Goal: Browse casually: Explore the website without a specific task or goal

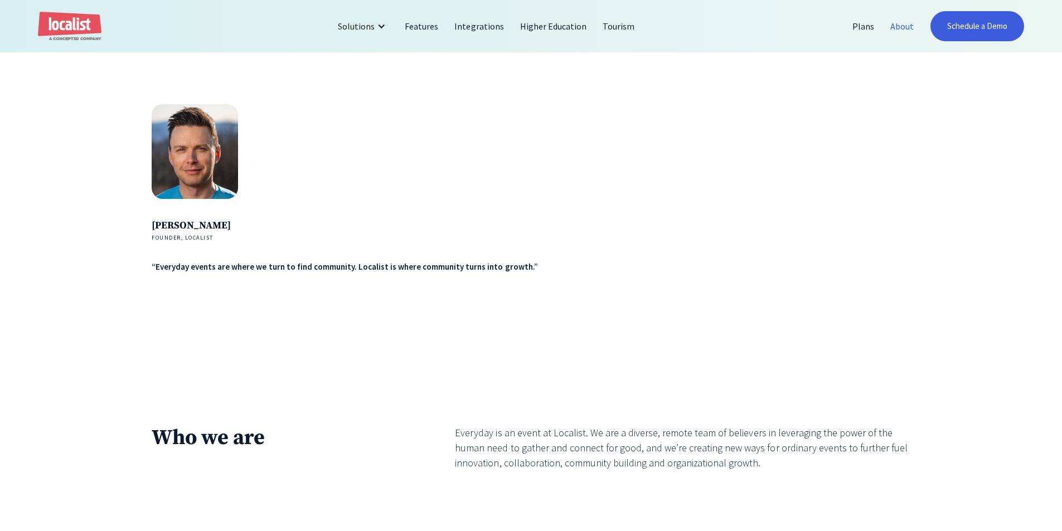
scroll to position [1951, 0]
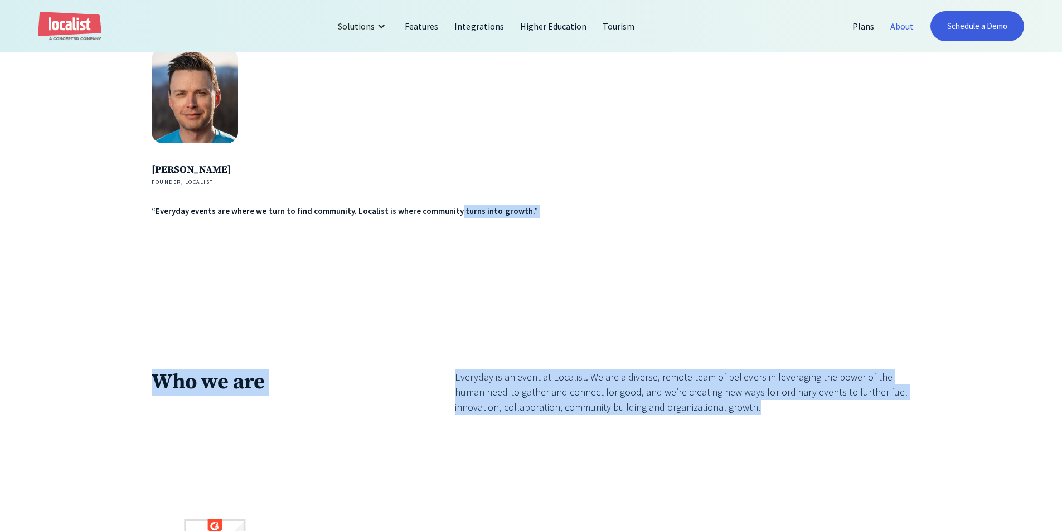
drag, startPoint x: 640, startPoint y: 385, endPoint x: 847, endPoint y: 414, distance: 208.8
click at [847, 414] on div "Everyday is an event at Localist. We are a diverse, remote team of believers in…" at bounding box center [682, 392] width 455 height 45
drag, startPoint x: 801, startPoint y: 416, endPoint x: 453, endPoint y: 382, distance: 349.5
click at [453, 382] on div "Who we are Everyday is an event at Localist. We are a diverse, remote team of b…" at bounding box center [531, 403] width 759 height 67
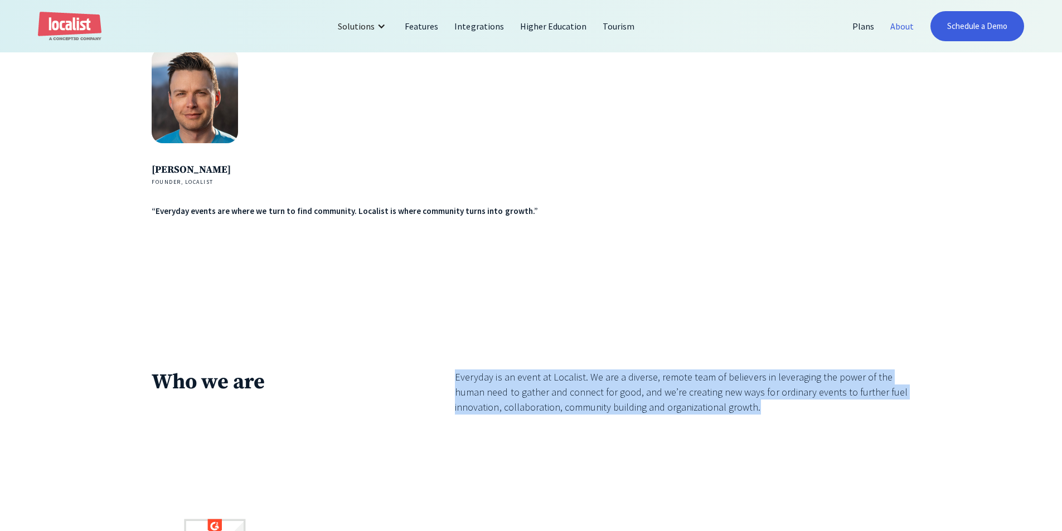
click at [453, 382] on div "Who we are Everyday is an event at Localist. We are a diverse, remote team of b…" at bounding box center [531, 403] width 759 height 67
drag, startPoint x: 527, startPoint y: 395, endPoint x: 756, endPoint y: 424, distance: 230.9
click at [756, 424] on div "Everyday is an event at Localist. We are a diverse, remote team of believers in…" at bounding box center [682, 403] width 455 height 67
drag, startPoint x: 756, startPoint y: 424, endPoint x: 465, endPoint y: 381, distance: 294.2
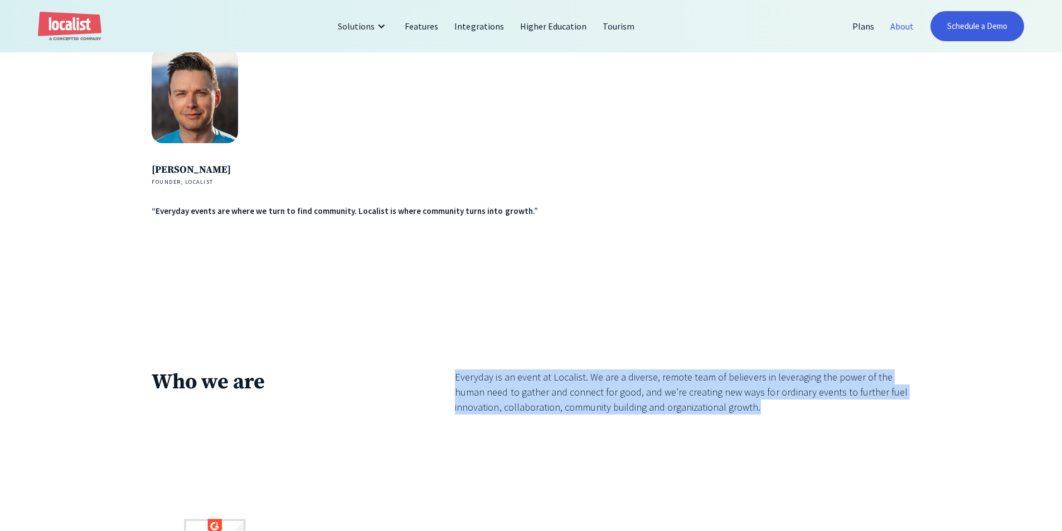
click at [465, 381] on div "Everyday is an event at Localist. We are a diverse, remote team of believers in…" at bounding box center [682, 403] width 455 height 67
click at [465, 381] on div "Everyday is an event at Localist. We are a diverse, remote team of believers in…" at bounding box center [682, 392] width 455 height 45
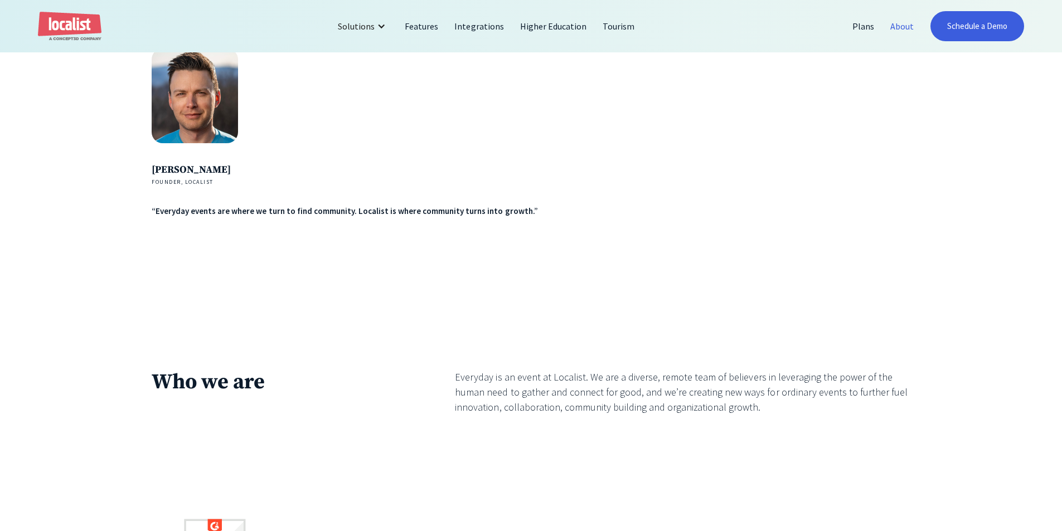
click at [287, 311] on div "[PERSON_NAME] Founder, Localist “Everyday events are where we turn to find comm…" at bounding box center [531, 208] width 1062 height 321
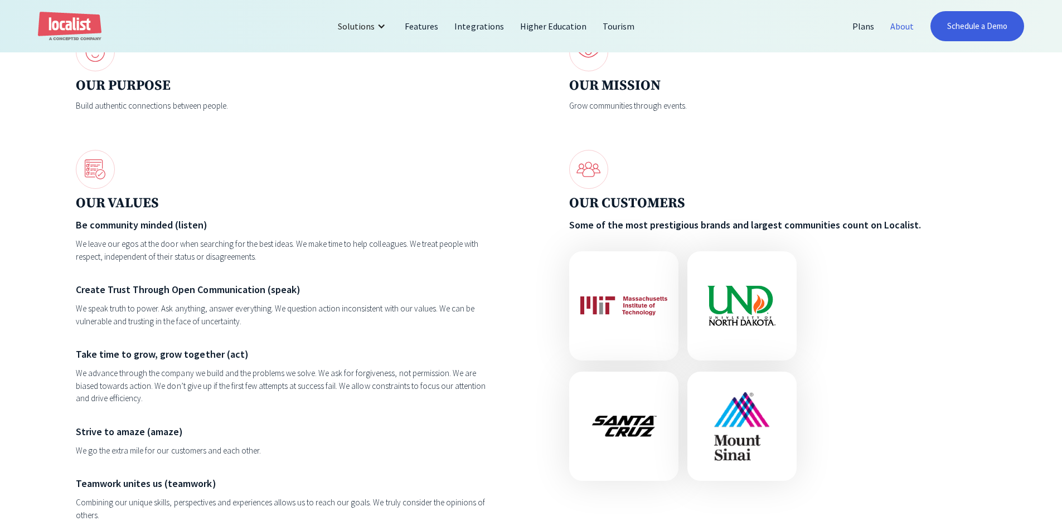
scroll to position [1311, 0]
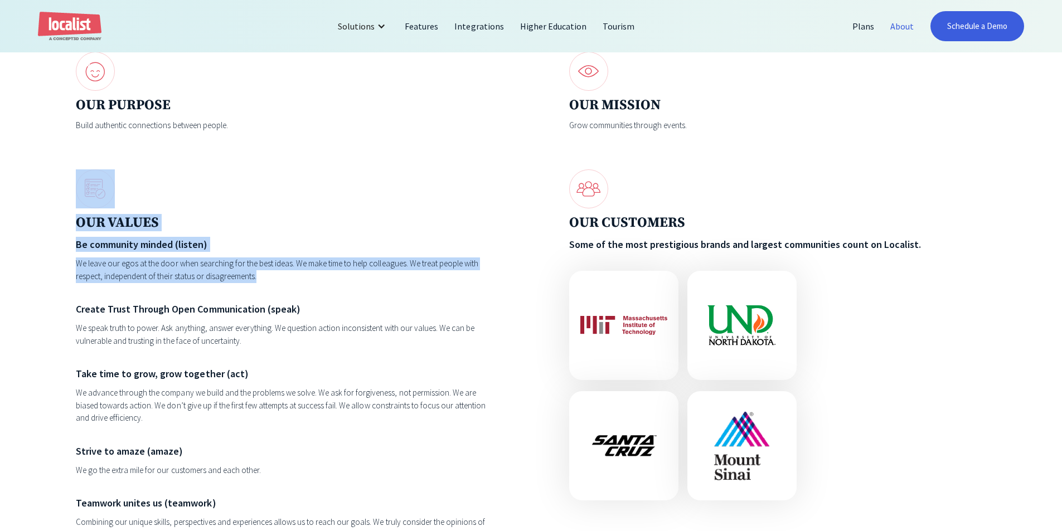
drag, startPoint x: 65, startPoint y: 185, endPoint x: 296, endPoint y: 280, distance: 249.9
click at [296, 280] on div "Some things we believe in Without events, you don’t have a community. OUR PURPO…" at bounding box center [531, 206] width 1062 height 966
click at [296, 280] on div "We leave our egos at the door when searching for the best ideas. We make time t…" at bounding box center [284, 270] width 417 height 25
drag, startPoint x: 296, startPoint y: 280, endPoint x: 37, endPoint y: 173, distance: 280.1
click at [37, 173] on div "Some things we believe in Without events, you don’t have a community. OUR PURPO…" at bounding box center [531, 206] width 1062 height 966
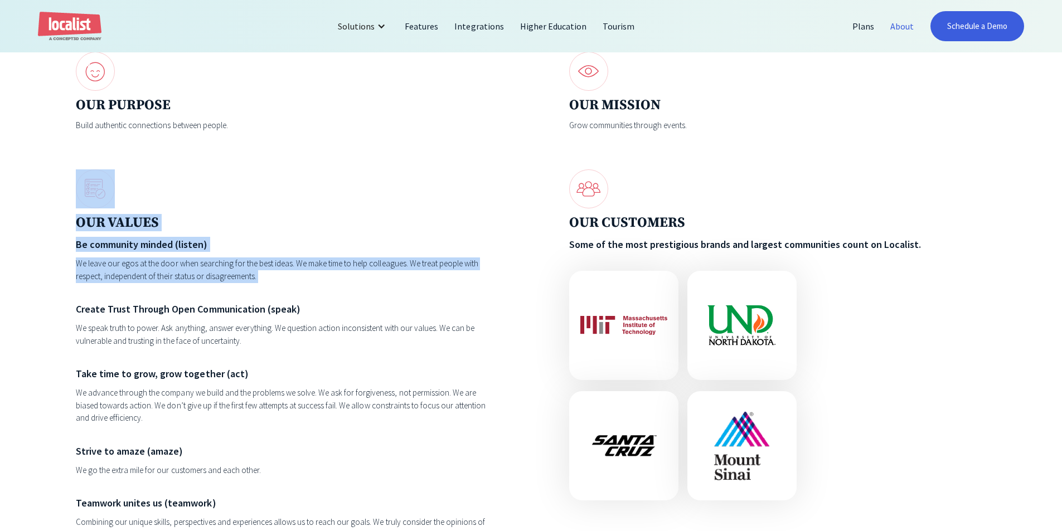
click at [56, 181] on div "Some things we believe in Without events, you don’t have a community. OUR PURPO…" at bounding box center [531, 206] width 1062 height 966
drag, startPoint x: 264, startPoint y: 285, endPoint x: 28, endPoint y: 183, distance: 256.9
click at [4, 191] on div "Some things we believe in Without events, you don’t have a community. OUR PURPO…" at bounding box center [531, 206] width 1062 height 966
click at [28, 183] on div "Some things we believe in Without events, you don’t have a community. OUR PURPO…" at bounding box center [531, 206] width 1062 height 966
drag, startPoint x: 175, startPoint y: 236, endPoint x: 311, endPoint y: 275, distance: 141.1
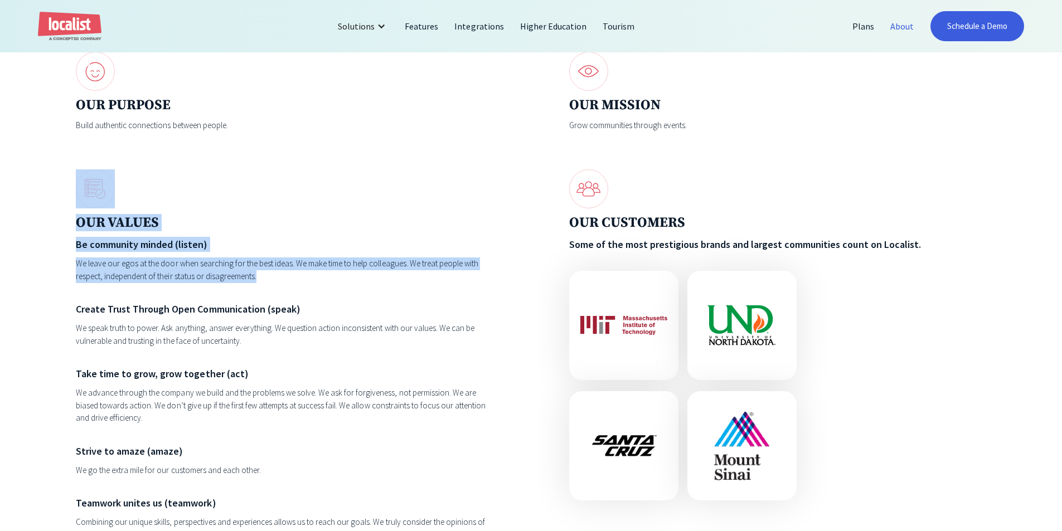
click at [311, 275] on div "Some things we believe in Without events, you don’t have a community. OUR PURPO…" at bounding box center [531, 206] width 1062 height 966
click at [311, 275] on div "We leave our egos at the door when searching for the best ideas. We make time t…" at bounding box center [284, 270] width 417 height 25
drag, startPoint x: 298, startPoint y: 275, endPoint x: 59, endPoint y: 185, distance: 255.8
click at [59, 185] on div "Some things we believe in Without events, you don’t have a community. OUR PURPO…" at bounding box center [531, 206] width 1062 height 966
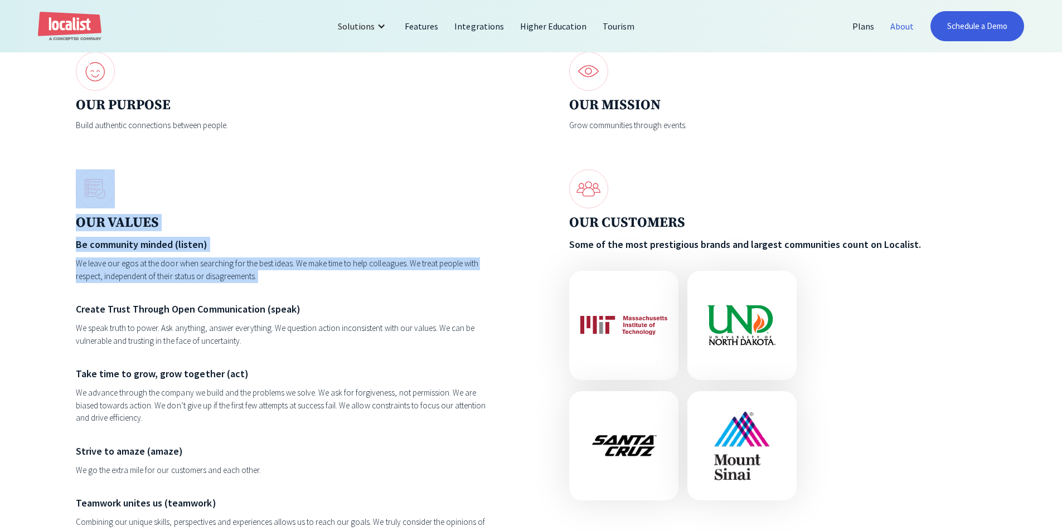
drag, startPoint x: 60, startPoint y: 185, endPoint x: 275, endPoint y: 281, distance: 236.1
click at [275, 281] on div "Some things we believe in Without events, you don’t have a community. OUR PURPO…" at bounding box center [531, 206] width 1062 height 966
click at [275, 281] on div "We leave our egos at the door when searching for the best ideas. We make time t…" at bounding box center [284, 270] width 417 height 25
drag, startPoint x: 275, startPoint y: 288, endPoint x: 38, endPoint y: 183, distance: 258.6
click at [38, 183] on div "Some things we believe in Without events, you don’t have a community. OUR PURPO…" at bounding box center [531, 206] width 1062 height 966
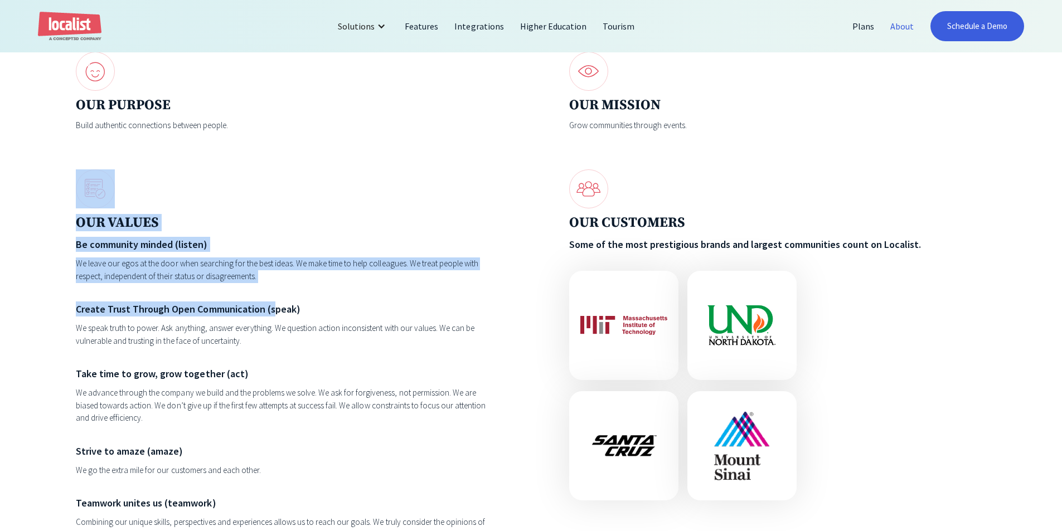
click at [38, 183] on div "Some things we believe in Without events, you don’t have a community. OUR PURPO…" at bounding box center [531, 206] width 1062 height 966
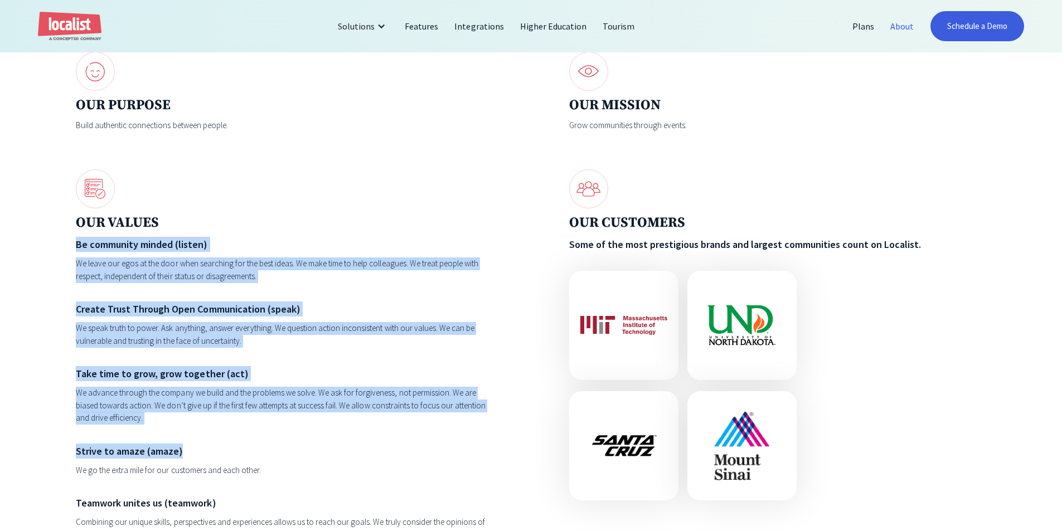
drag, startPoint x: 482, startPoint y: 231, endPoint x: 442, endPoint y: 434, distance: 206.8
click at [442, 434] on div "OUR VALUES Be community minded (listen) We leave our egos at the door when sear…" at bounding box center [284, 390] width 417 height 443
click at [442, 434] on div "Be community minded (listen) We leave our egos at the door when searching for t…" at bounding box center [284, 415] width 417 height 357
drag, startPoint x: 442, startPoint y: 434, endPoint x: 70, endPoint y: 173, distance: 454.7
click at [70, 173] on div "Some things we believe in Without events, you don’t have a community. OUR PURPO…" at bounding box center [531, 206] width 1062 height 966
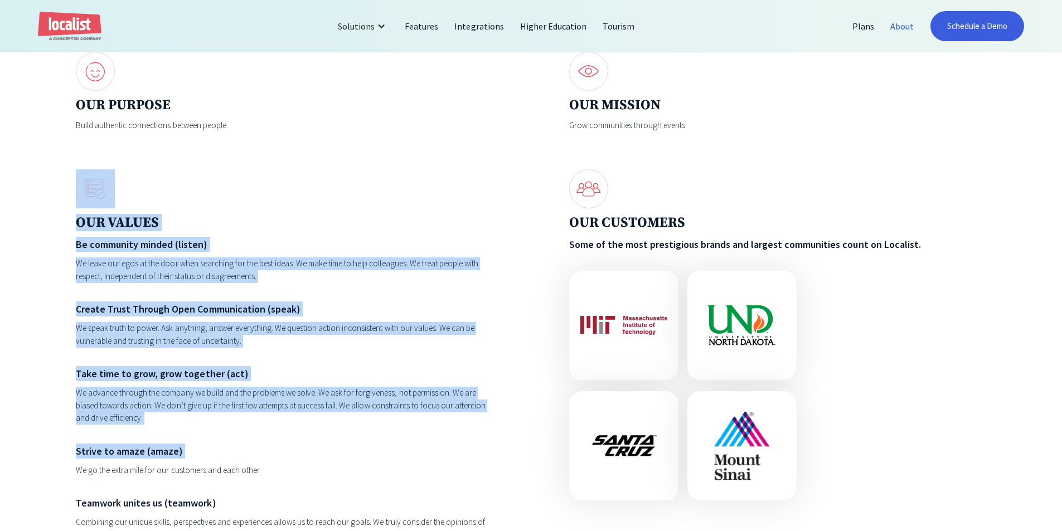
click at [70, 173] on div "Some things we believe in Without events, you don’t have a community. OUR PURPO…" at bounding box center [531, 206] width 1062 height 966
drag, startPoint x: 70, startPoint y: 173, endPoint x: 285, endPoint y: 423, distance: 329.6
click at [286, 423] on div "Some things we believe in Without events, you don’t have a community. OUR PURPO…" at bounding box center [531, 206] width 1062 height 966
click at [285, 423] on div "We advance through the company we build and the problems we solve. We ask for f…" at bounding box center [284, 406] width 417 height 38
drag, startPoint x: 117, startPoint y: 338, endPoint x: 41, endPoint y: 187, distance: 169.3
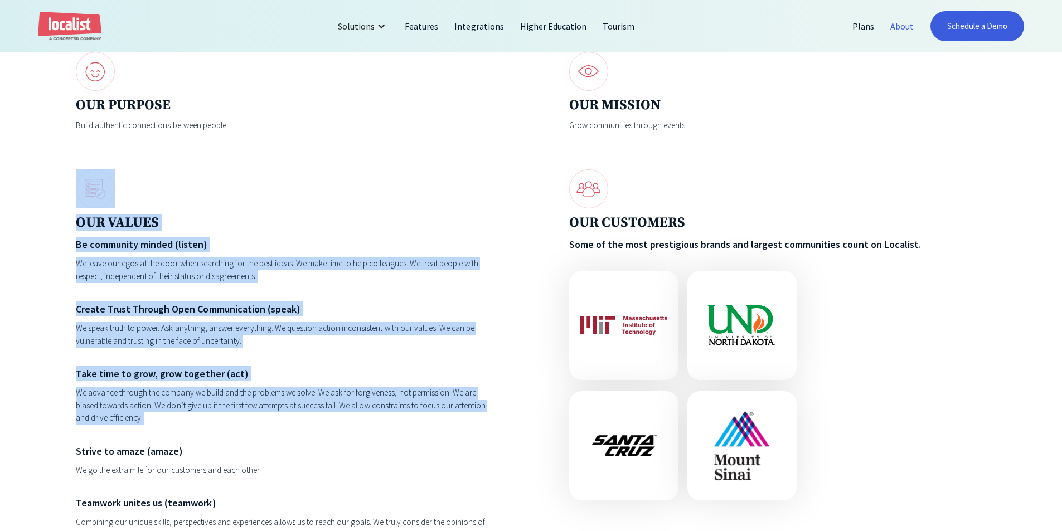
click at [41, 187] on div "Some things we believe in Without events, you don’t have a community. OUR PURPO…" at bounding box center [531, 206] width 1062 height 966
click at [42, 187] on div "Some things we believe in Without events, you don’t have a community. OUR PURPO…" at bounding box center [531, 206] width 1062 height 966
drag, startPoint x: 56, startPoint y: 193, endPoint x: 165, endPoint y: 427, distance: 258.1
click at [165, 427] on div "Some things we believe in Without events, you don’t have a community. OUR PURPO…" at bounding box center [531, 206] width 1062 height 966
click at [165, 425] on div "We advance through the company we build and the problems we solve. We ask for f…" at bounding box center [284, 406] width 417 height 38
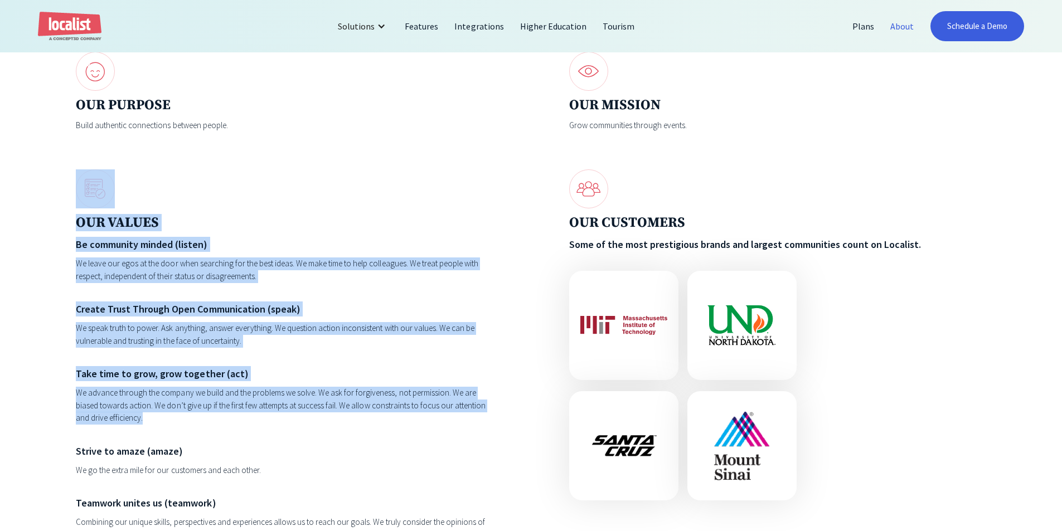
drag, startPoint x: 159, startPoint y: 420, endPoint x: 70, endPoint y: 161, distance: 274.1
click at [70, 162] on div "Some things we believe in Without events, you don’t have a community. OUR PURPO…" at bounding box center [531, 206] width 1062 height 966
click at [302, 353] on div "Be community minded (listen) We leave our egos at the door when searching for t…" at bounding box center [284, 415] width 417 height 357
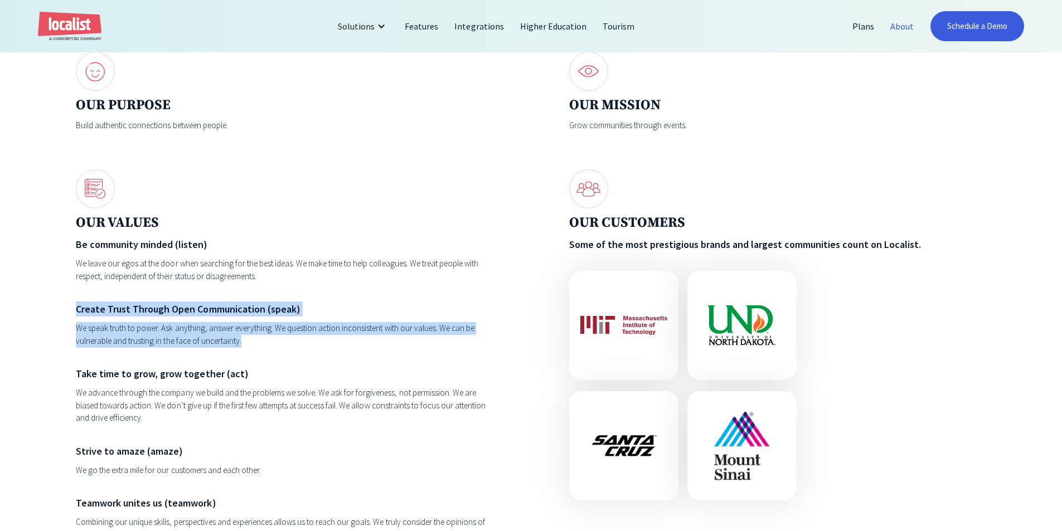
drag, startPoint x: 298, startPoint y: 346, endPoint x: 64, endPoint y: 299, distance: 238.8
click at [64, 299] on div "Some things we believe in Without events, you don’t have a community. OUR PURPO…" at bounding box center [531, 206] width 1062 height 966
drag, startPoint x: 79, startPoint y: 300, endPoint x: 323, endPoint y: 362, distance: 251.9
click at [323, 362] on div "Some things we believe in Without events, you don’t have a community. OUR PURPO…" at bounding box center [531, 206] width 1062 height 966
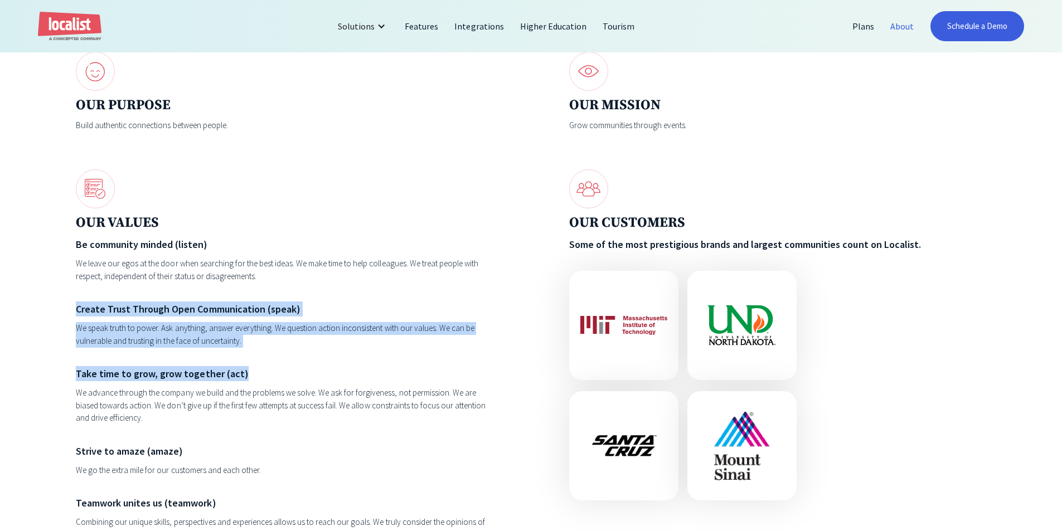
click at [325, 347] on div "We speak truth to power. Ask anything, answer everything. We question action in…" at bounding box center [284, 334] width 417 height 25
drag, startPoint x: 105, startPoint y: 316, endPoint x: 41, endPoint y: 294, distance: 67.9
click at [41, 294] on div "Some things we believe in Without events, you don’t have a community. OUR PURPO…" at bounding box center [531, 206] width 1062 height 966
drag, startPoint x: 41, startPoint y: 294, endPoint x: 269, endPoint y: 347, distance: 234.1
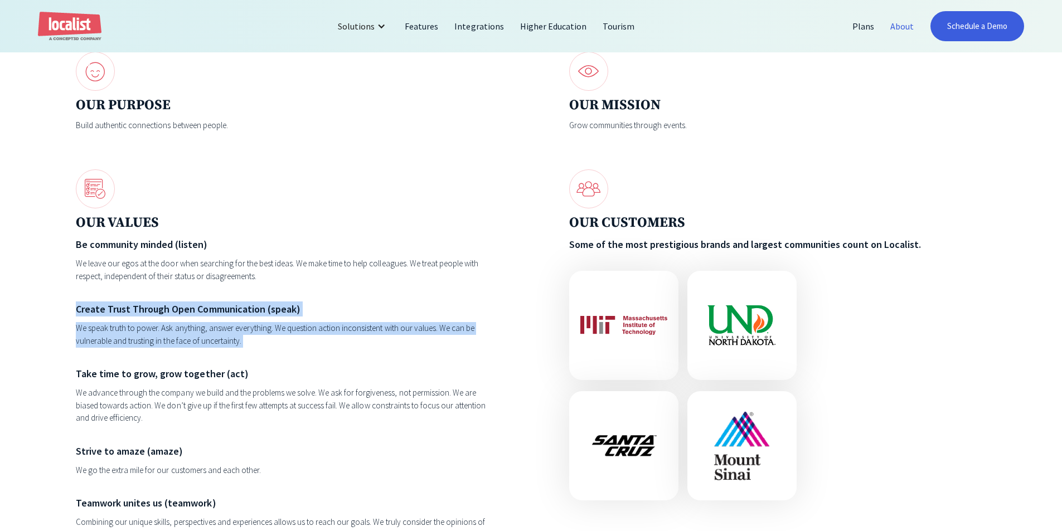
click at [269, 347] on div "Some things we believe in Without events, you don’t have a community. OUR PURPO…" at bounding box center [531, 206] width 1062 height 966
click at [269, 347] on div "We speak truth to power. Ask anything, answer everything. We question action in…" at bounding box center [284, 334] width 417 height 25
drag, startPoint x: 290, startPoint y: 344, endPoint x: 65, endPoint y: 316, distance: 227.0
click at [65, 316] on div "Some things we believe in Without events, you don’t have a community. OUR PURPO…" at bounding box center [531, 206] width 1062 height 966
click at [65, 315] on div "Some things we believe in Without events, you don’t have a community. OUR PURPO…" at bounding box center [531, 206] width 1062 height 966
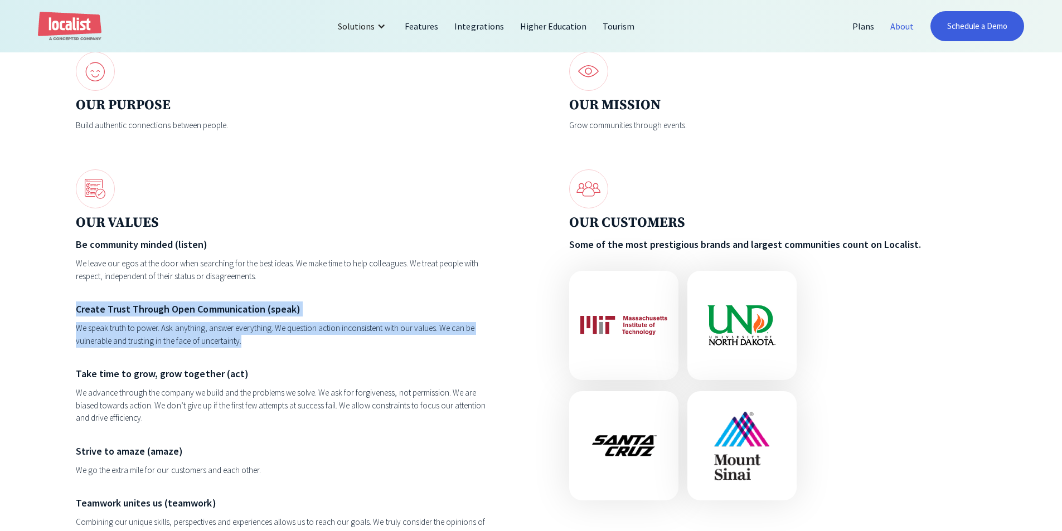
drag, startPoint x: 65, startPoint y: 310, endPoint x: 285, endPoint y: 352, distance: 224.1
click at [285, 352] on div "Some things we believe in Without events, you don’t have a community. OUR PURPO…" at bounding box center [531, 206] width 1062 height 966
click at [285, 347] on div "We speak truth to power. Ask anything, answer everything. We question action in…" at bounding box center [284, 334] width 417 height 25
drag, startPoint x: 290, startPoint y: 345, endPoint x: 59, endPoint y: 304, distance: 234.8
click at [59, 304] on div "Some things we believe in Without events, you don’t have a community. OUR PURPO…" at bounding box center [531, 206] width 1062 height 966
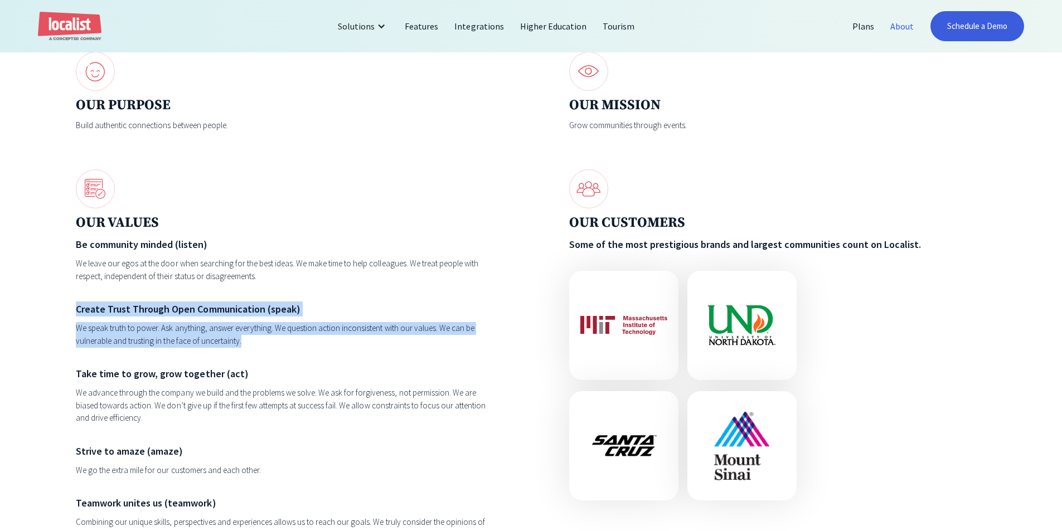
click at [59, 304] on div "Some things we believe in Without events, you don’t have a community. OUR PURPO…" at bounding box center [531, 206] width 1062 height 966
drag, startPoint x: 68, startPoint y: 304, endPoint x: 324, endPoint y: 359, distance: 261.8
click at [326, 360] on div "Some things we believe in Without events, you don’t have a community. OUR PURPO…" at bounding box center [531, 206] width 1062 height 966
click at [326, 357] on div "Be community minded (listen) We leave our egos at the door when searching for t…" at bounding box center [284, 415] width 417 height 357
drag, startPoint x: 255, startPoint y: 346, endPoint x: 62, endPoint y: 301, distance: 197.4
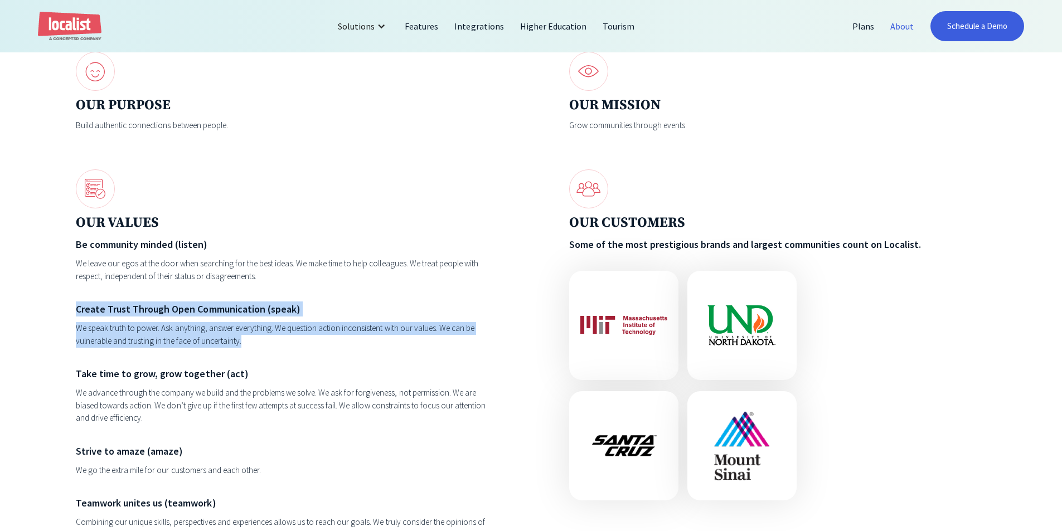
click at [62, 301] on div "Some things we believe in Without events, you don’t have a community. OUR PURPO…" at bounding box center [531, 206] width 1062 height 966
click at [62, 300] on div "Some things we believe in Without events, you don’t have a community. OUR PURPO…" at bounding box center [531, 206] width 1062 height 966
drag, startPoint x: 166, startPoint y: 314, endPoint x: 303, endPoint y: 352, distance: 142.7
click at [303, 352] on div "Some things we believe in Without events, you don’t have a community. OUR PURPO…" at bounding box center [531, 206] width 1062 height 966
click at [303, 347] on div "We speak truth to power. Ask anything, answer everything. We question action in…" at bounding box center [284, 334] width 417 height 25
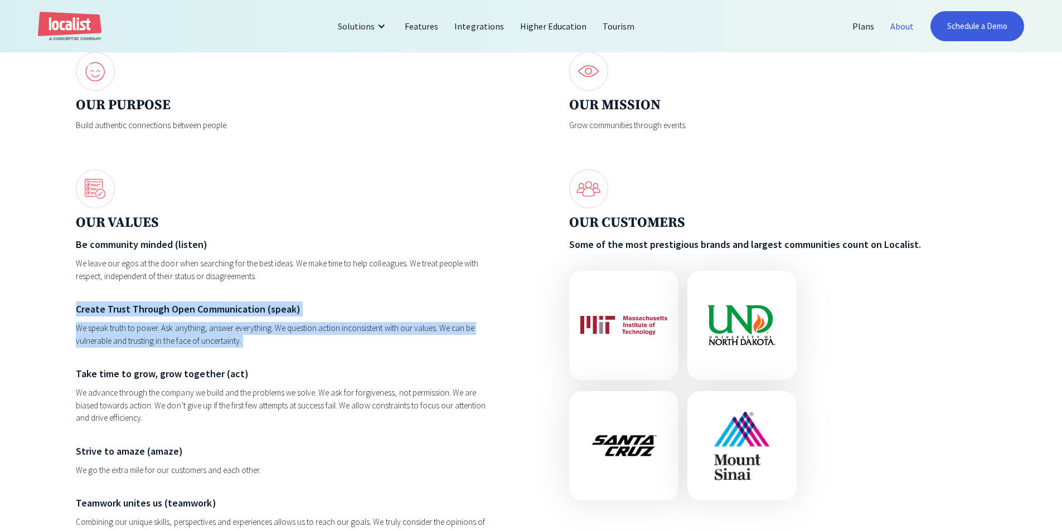
drag, startPoint x: 303, startPoint y: 352, endPoint x: 31, endPoint y: 301, distance: 277.3
click at [31, 301] on div "Some things we believe in Without events, you don’t have a community. OUR PURPO…" at bounding box center [531, 206] width 1062 height 966
click at [31, 300] on div "Some things we believe in Without events, you don’t have a community. OUR PURPO…" at bounding box center [531, 206] width 1062 height 966
drag, startPoint x: 66, startPoint y: 302, endPoint x: 250, endPoint y: 343, distance: 188.5
click at [250, 343] on div "Some things we believe in Without events, you don’t have a community. OUR PURPO…" at bounding box center [531, 206] width 1062 height 966
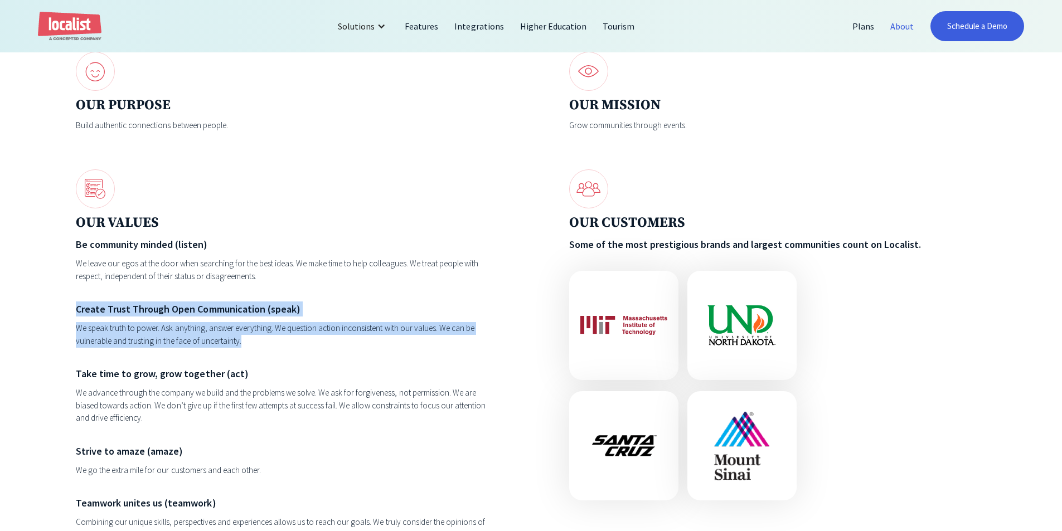
click at [250, 343] on div "We speak truth to power. Ask anything, answer everything. We question action in…" at bounding box center [284, 334] width 417 height 25
drag, startPoint x: 250, startPoint y: 343, endPoint x: 26, endPoint y: 305, distance: 226.8
click at [26, 305] on div "Some things we believe in Without events, you don’t have a community. OUR PURPO…" at bounding box center [531, 206] width 1062 height 966
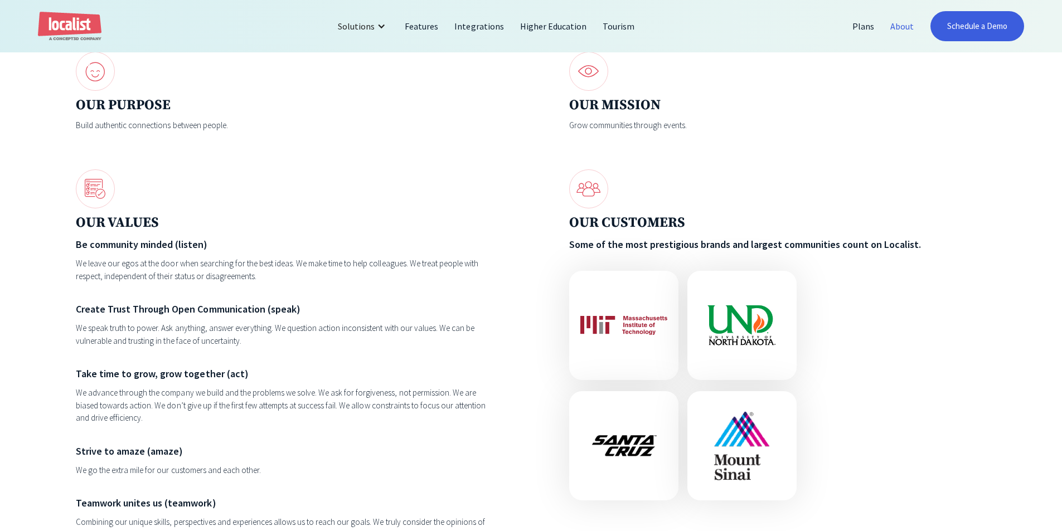
click at [260, 297] on div "Be community minded (listen) We leave our egos at the door when searching for t…" at bounding box center [284, 415] width 417 height 357
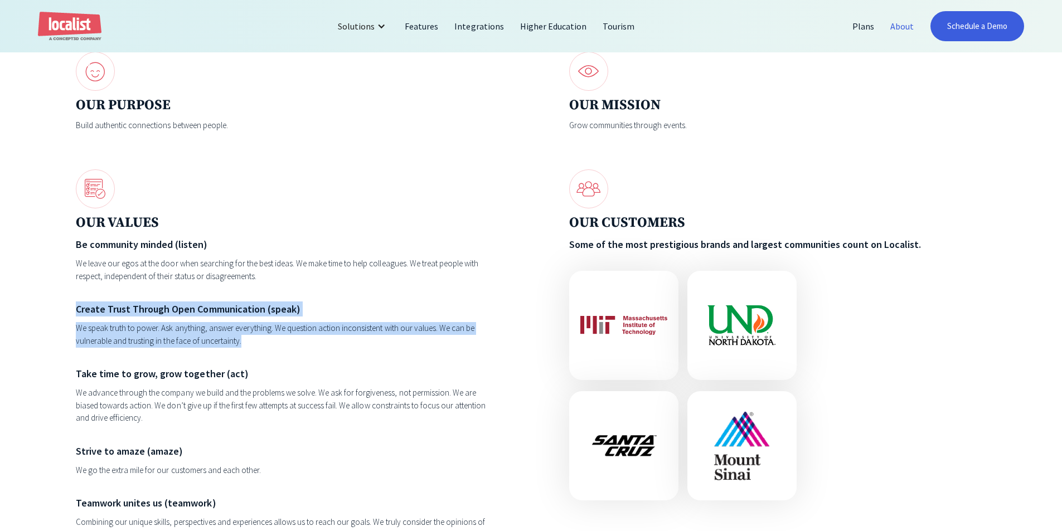
drag, startPoint x: 255, startPoint y: 342, endPoint x: 71, endPoint y: 312, distance: 185.9
click at [71, 312] on div "Some things we believe in Without events, you don’t have a community. OUR PURPO…" at bounding box center [531, 206] width 1062 height 966
drag, startPoint x: 71, startPoint y: 312, endPoint x: 250, endPoint y: 343, distance: 181.6
click at [250, 343] on div "Some things we believe in Without events, you don’t have a community. OUR PURPO…" at bounding box center [531, 206] width 1062 height 966
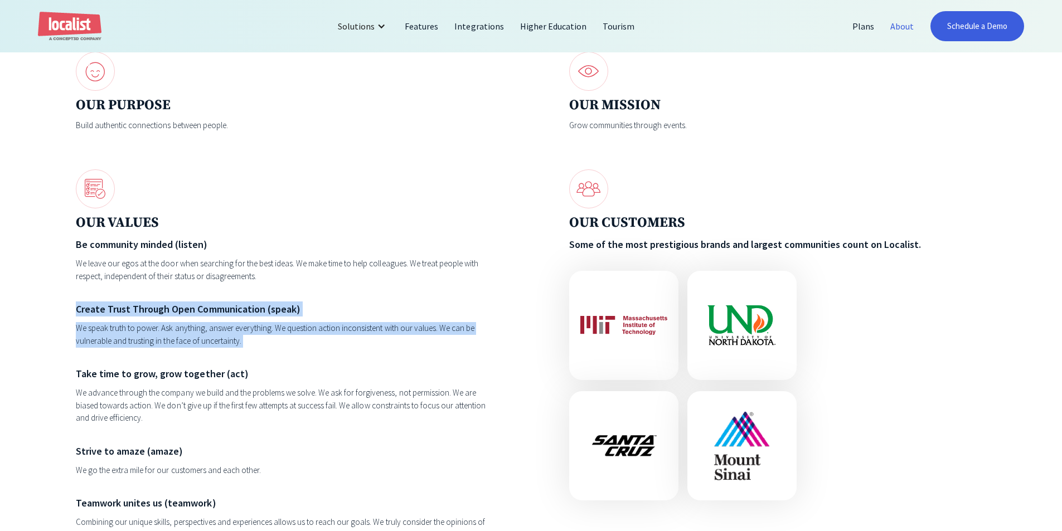
click at [250, 343] on div "We speak truth to power. Ask anything, answer everything. We question action in…" at bounding box center [284, 334] width 417 height 25
drag, startPoint x: 69, startPoint y: 312, endPoint x: 261, endPoint y: 346, distance: 195.2
click at [261, 346] on div "Some things we believe in Without events, you don’t have a community. OUR PURPO…" at bounding box center [531, 206] width 1062 height 966
click at [261, 346] on div "We speak truth to power. Ask anything, answer everything. We question action in…" at bounding box center [284, 334] width 417 height 25
drag, startPoint x: 155, startPoint y: 338, endPoint x: 55, endPoint y: 314, distance: 102.6
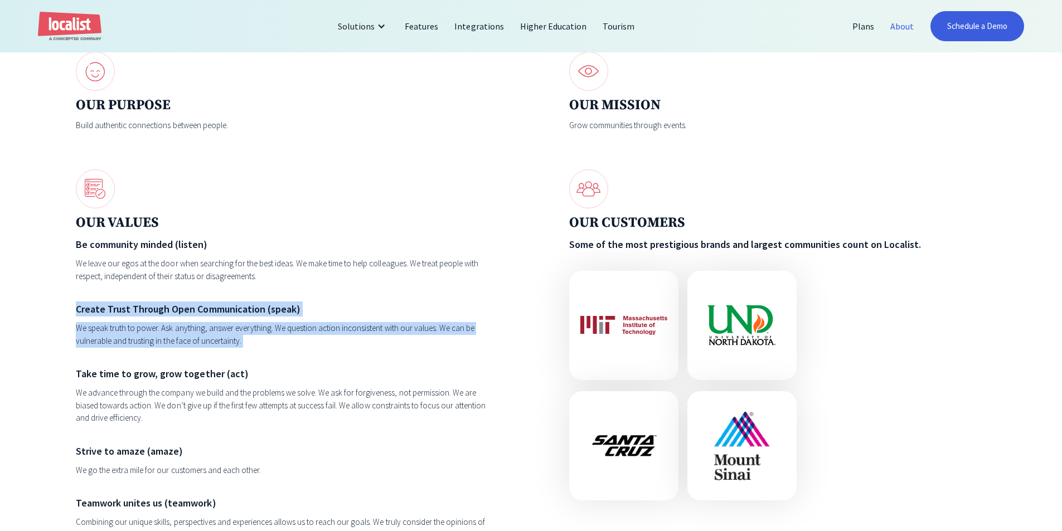
click at [55, 314] on div "Some things we believe in Without events, you don’t have a community. OUR PURPO…" at bounding box center [531, 206] width 1062 height 966
drag, startPoint x: 55, startPoint y: 314, endPoint x: 261, endPoint y: 348, distance: 208.5
click at [261, 348] on div "Some things we believe in Without events, you don’t have a community. OUR PURPO…" at bounding box center [531, 206] width 1062 height 966
click at [261, 347] on div "We speak truth to power. Ask anything, answer everything. We question action in…" at bounding box center [284, 334] width 417 height 25
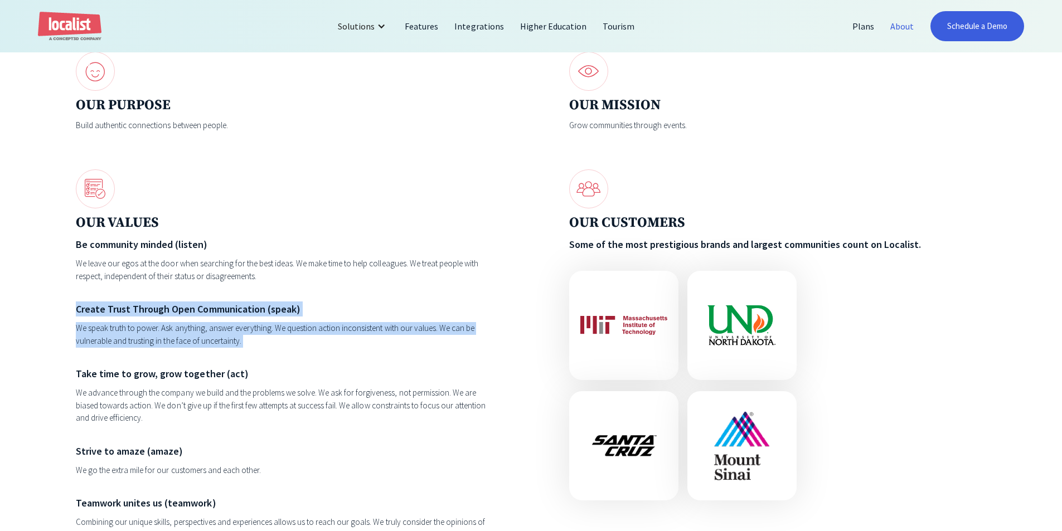
drag, startPoint x: 98, startPoint y: 326, endPoint x: 24, endPoint y: 303, distance: 77.6
click at [24, 303] on div "Some things we believe in Without events, you don’t have a community. OUR PURPO…" at bounding box center [531, 206] width 1062 height 966
drag, startPoint x: 63, startPoint y: 305, endPoint x: 285, endPoint y: 341, distance: 224.7
click at [285, 341] on div "Some things we believe in Without events, you don’t have a community. OUR PURPO…" at bounding box center [531, 206] width 1062 height 966
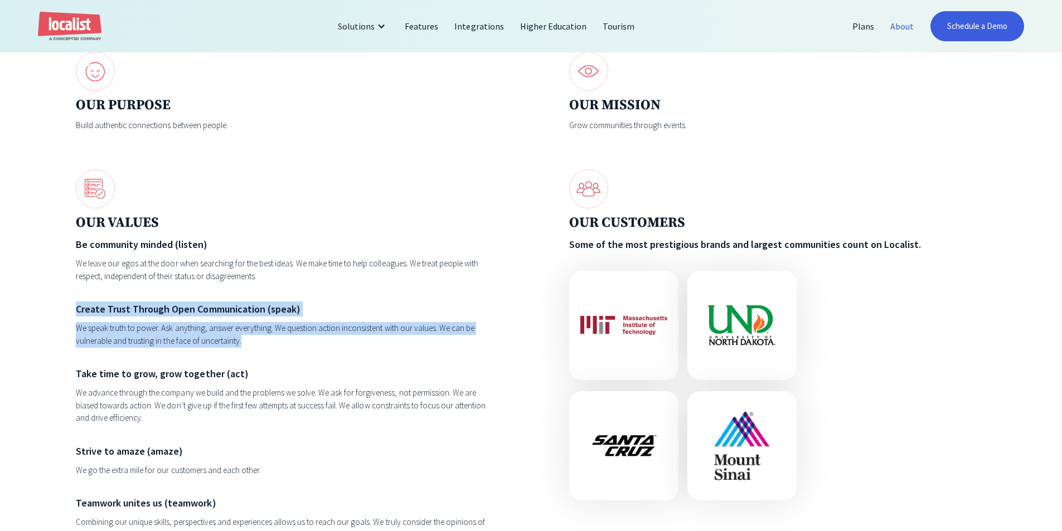
click at [259, 346] on div "We speak truth to power. Ask anything, answer everything. We question action in…" at bounding box center [284, 334] width 417 height 25
drag, startPoint x: 259, startPoint y: 346, endPoint x: 38, endPoint y: 316, distance: 222.7
click at [38, 316] on div "Some things we believe in Without events, you don’t have a community. OUR PURPO…" at bounding box center [531, 206] width 1062 height 966
drag, startPoint x: 193, startPoint y: 340, endPoint x: 76, endPoint y: 307, distance: 121.6
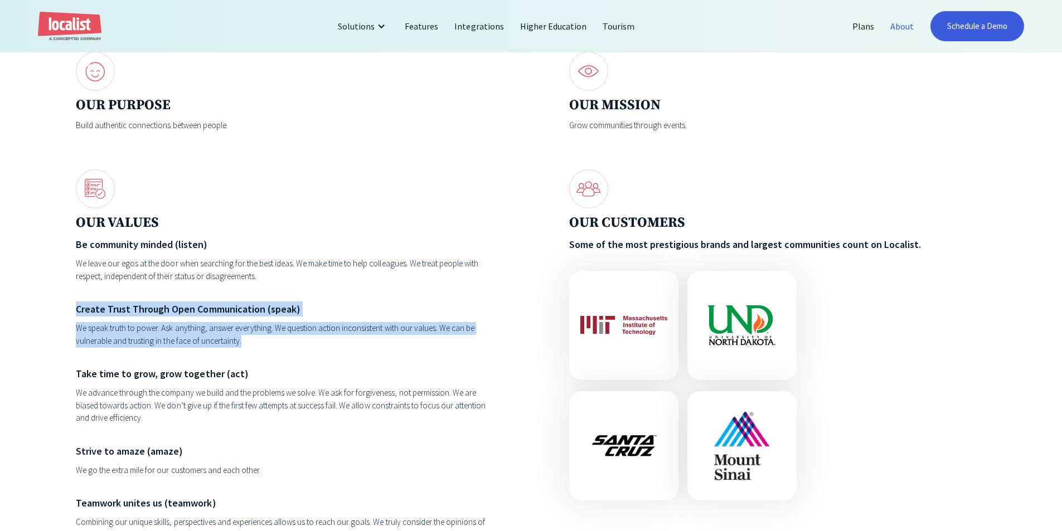
click at [76, 307] on div "Some things we believe in Without events, you don’t have a community. OUR PURPO…" at bounding box center [531, 206] width 1062 height 966
drag, startPoint x: 76, startPoint y: 307, endPoint x: 260, endPoint y: 345, distance: 188.4
click at [260, 345] on div "Some things we believe in Without events, you don’t have a community. OUR PURPO…" at bounding box center [531, 206] width 1062 height 966
click at [260, 345] on div "We speak truth to power. Ask anything, answer everything. We question action in…" at bounding box center [284, 334] width 417 height 25
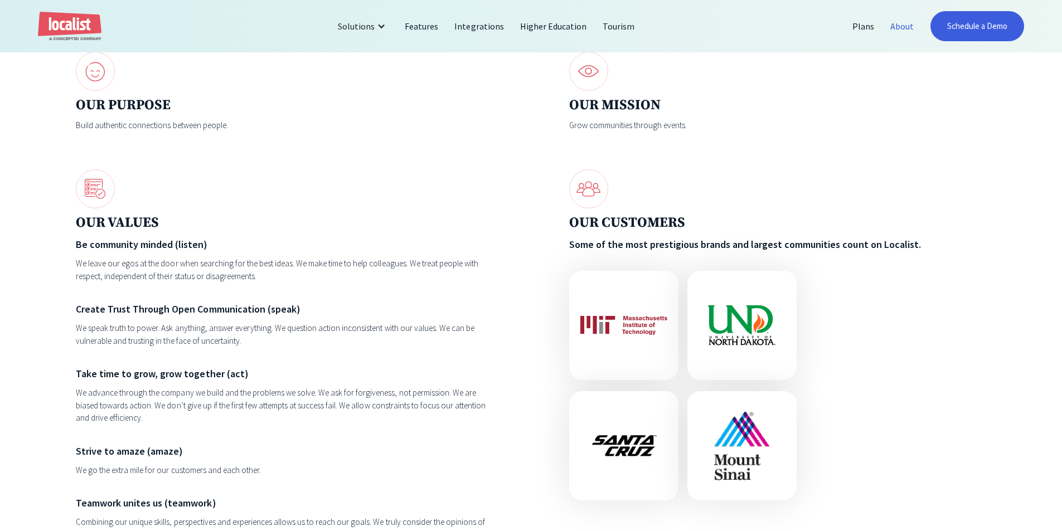
click at [4, 233] on div "Some things we believe in Without events, you don’t have a community. OUR PURPO…" at bounding box center [531, 206] width 1062 height 966
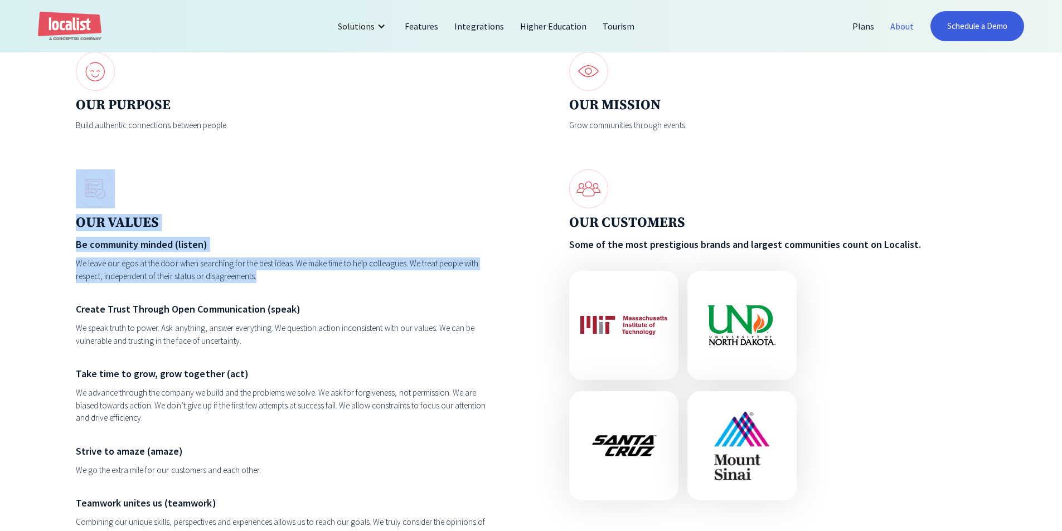
drag, startPoint x: 72, startPoint y: 200, endPoint x: 292, endPoint y: 276, distance: 232.4
click at [292, 276] on div "Some things we believe in Without events, you don’t have a community. OUR PURPO…" at bounding box center [531, 206] width 1062 height 966
click at [292, 276] on div "We leave our egos at the door when searching for the best ideas. We make time t…" at bounding box center [284, 270] width 417 height 25
drag, startPoint x: 292, startPoint y: 276, endPoint x: 79, endPoint y: 185, distance: 231.7
click at [79, 185] on div "OUR VALUES Be community minded (listen) We leave our egos at the door when sear…" at bounding box center [284, 390] width 417 height 443
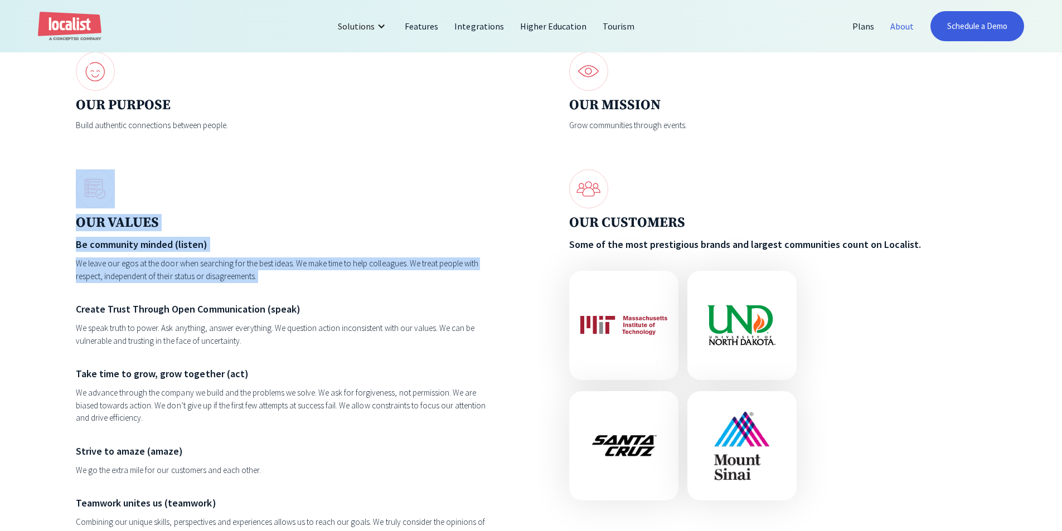
click at [79, 185] on img at bounding box center [95, 188] width 39 height 39
drag, startPoint x: 79, startPoint y: 185, endPoint x: 65, endPoint y: 180, distance: 15.2
click at [85, 227] on div "OUR VALUES Be community minded (listen) We leave our egos at the door when sear…" at bounding box center [284, 390] width 417 height 443
click at [65, 180] on div "Some things we believe in Without events, you don’t have a community. OUR PURPO…" at bounding box center [531, 206] width 1062 height 966
drag, startPoint x: 65, startPoint y: 180, endPoint x: 271, endPoint y: 287, distance: 232.9
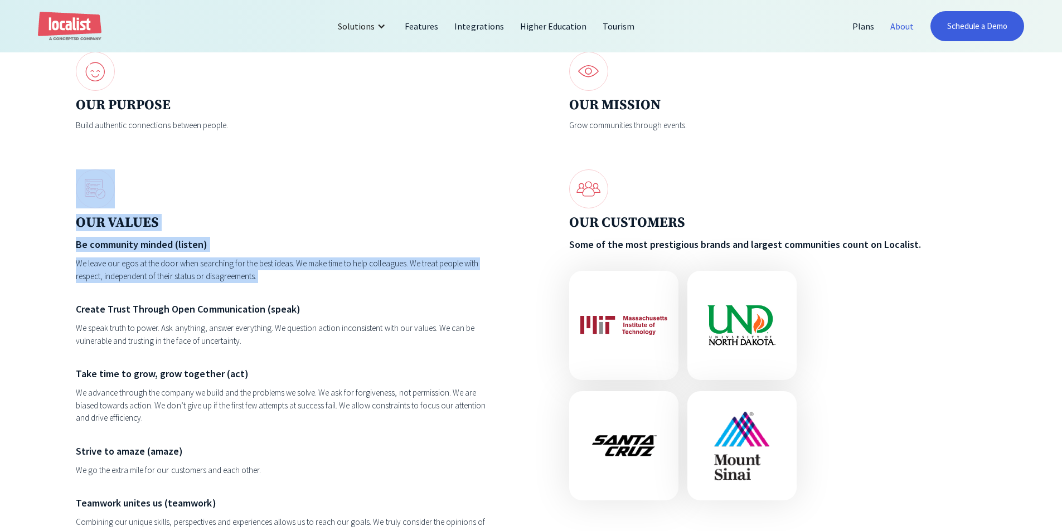
click at [271, 287] on div "Some things we believe in Without events, you don’t have a community. OUR PURPO…" at bounding box center [531, 206] width 1062 height 966
click at [271, 283] on div "We leave our egos at the door when searching for the best ideas. We make time t…" at bounding box center [284, 270] width 417 height 25
drag, startPoint x: 271, startPoint y: 287, endPoint x: 52, endPoint y: 176, distance: 245.6
click at [52, 176] on div "Some things we believe in Without events, you don’t have a community. OUR PURPO…" at bounding box center [531, 206] width 1062 height 966
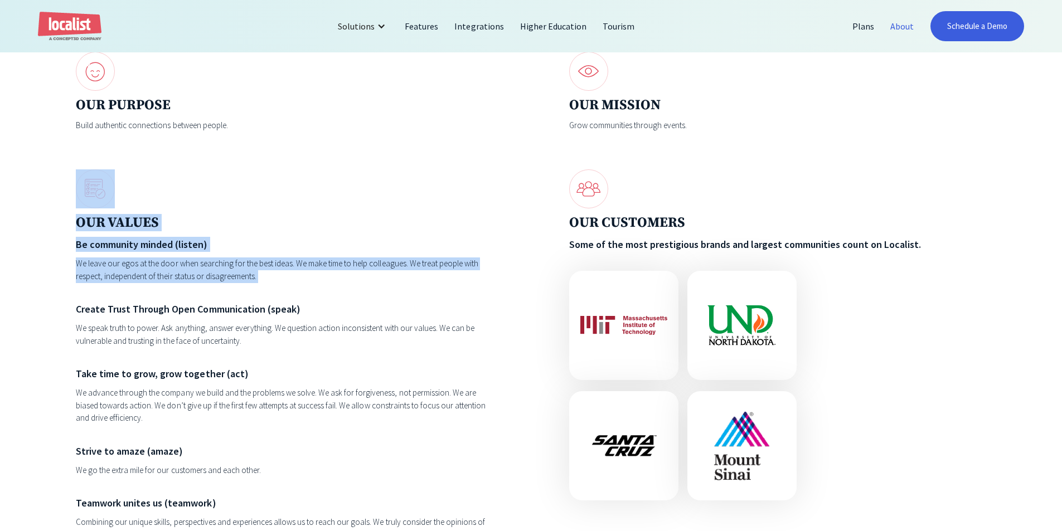
drag, startPoint x: 52, startPoint y: 176, endPoint x: 274, endPoint y: 282, distance: 245.9
click at [274, 282] on div "Some things we believe in Without events, you don’t have a community. OUR PURPO…" at bounding box center [531, 206] width 1062 height 966
click at [274, 282] on div "We leave our egos at the door when searching for the best ideas. We make time t…" at bounding box center [284, 270] width 417 height 25
drag, startPoint x: 274, startPoint y: 282, endPoint x: 52, endPoint y: 196, distance: 238.6
click at [52, 195] on div "Some things we believe in Without events, you don’t have a community. OUR PURPO…" at bounding box center [531, 206] width 1062 height 966
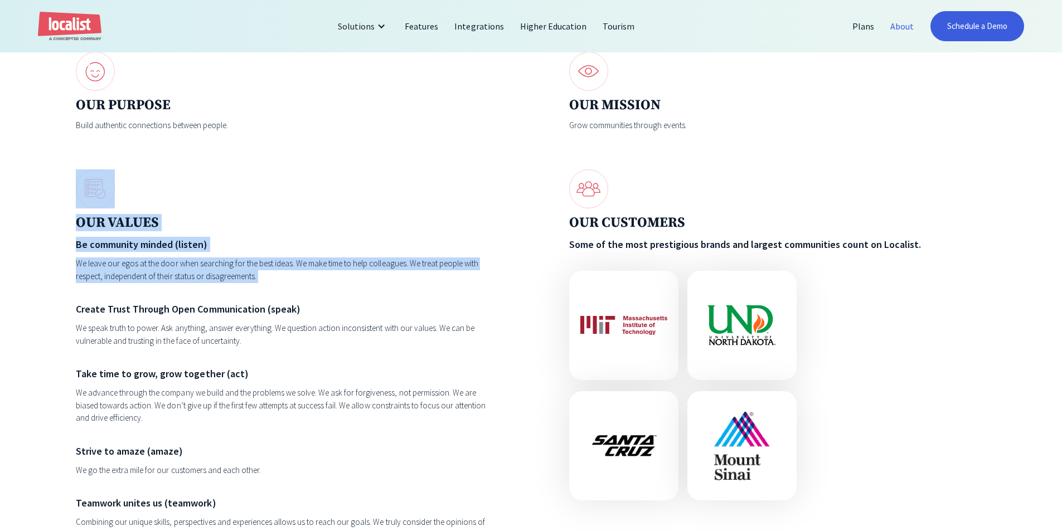
click at [52, 196] on div "Some things we believe in Without events, you don’t have a community. OUR PURPO…" at bounding box center [531, 206] width 1062 height 966
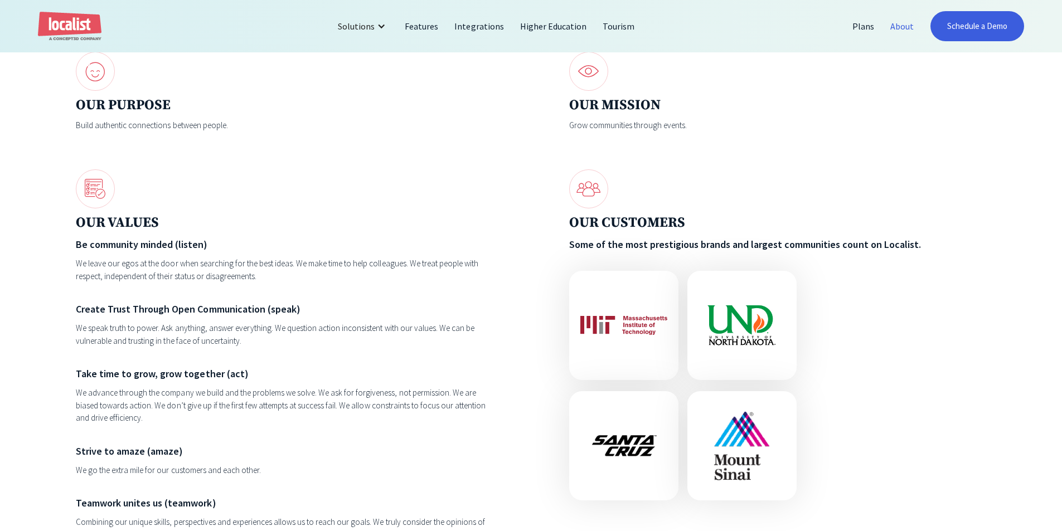
click at [63, 252] on div "Some things we believe in Without events, you don’t have a community. OUR PURPO…" at bounding box center [531, 206] width 1062 height 966
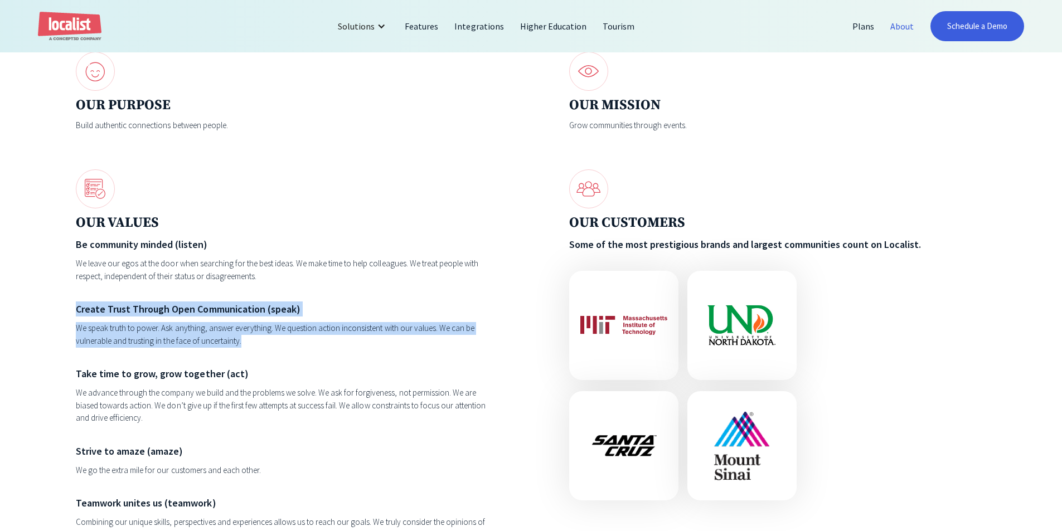
drag, startPoint x: 38, startPoint y: 313, endPoint x: 303, endPoint y: 347, distance: 266.5
click at [303, 347] on div "Some things we believe in Without events, you don’t have a community. OUR PURPO…" at bounding box center [531, 206] width 1062 height 966
click at [303, 347] on div "We speak truth to power. Ask anything, answer everything. We question action in…" at bounding box center [284, 334] width 417 height 25
drag, startPoint x: 303, startPoint y: 347, endPoint x: 30, endPoint y: 304, distance: 276.0
click at [30, 304] on div "Some things we believe in Without events, you don’t have a community. OUR PURPO…" at bounding box center [531, 206] width 1062 height 966
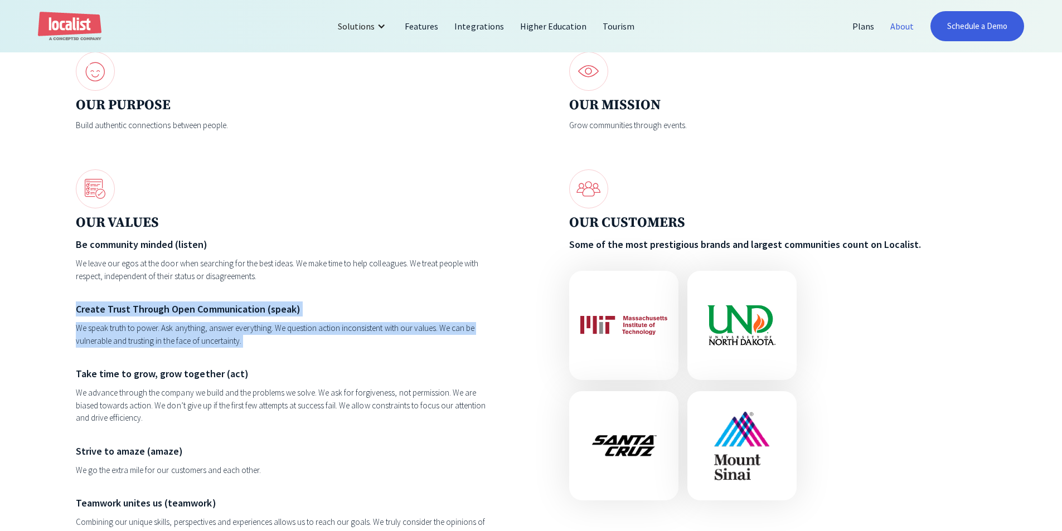
click at [30, 304] on div "Some things we believe in Without events, you don’t have a community. OUR PURPO…" at bounding box center [531, 206] width 1062 height 966
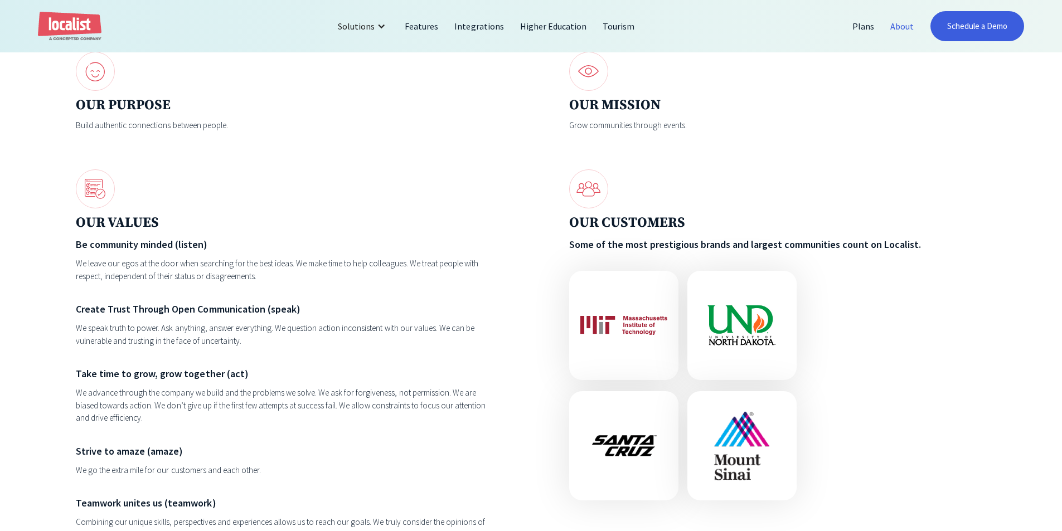
click at [207, 297] on div "Be community minded (listen) We leave our egos at the door when searching for t…" at bounding box center [284, 415] width 417 height 357
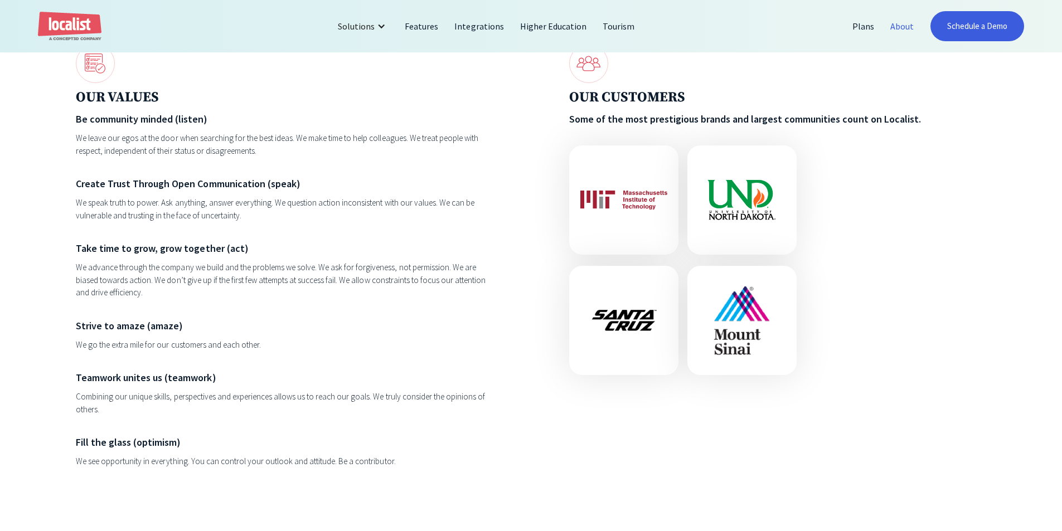
scroll to position [1393, 0]
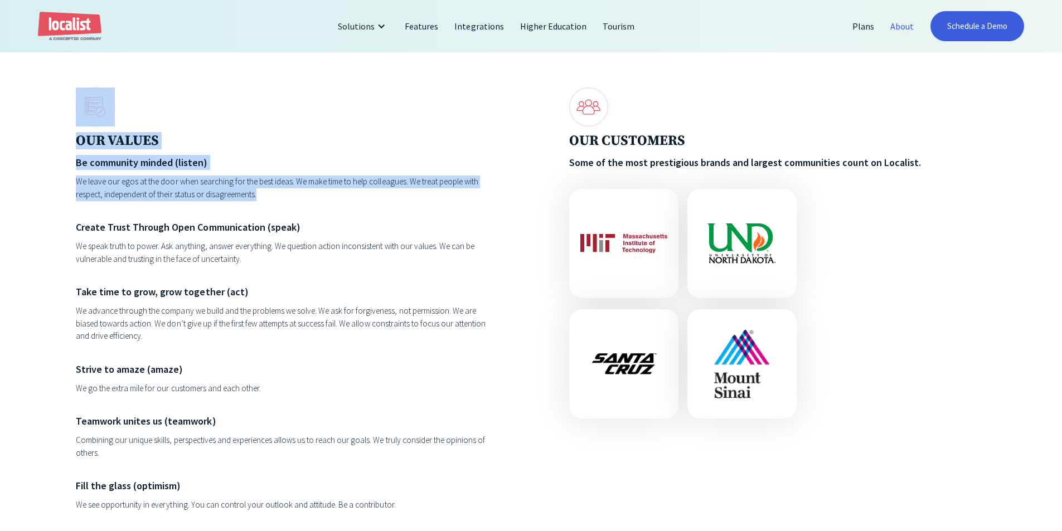
drag, startPoint x: 64, startPoint y: 89, endPoint x: 270, endPoint y: 196, distance: 232.6
click at [270, 196] on div "Some things we believe in Without events, you don’t have a community. OUR PURPO…" at bounding box center [531, 124] width 1062 height 966
click at [270, 196] on div "We leave our egos at the door when searching for the best ideas. We make time t…" at bounding box center [284, 188] width 417 height 25
drag, startPoint x: 270, startPoint y: 196, endPoint x: 75, endPoint y: 95, distance: 219.7
click at [76, 96] on div "OUR VALUES Be community minded (listen) We leave our egos at the door when sear…" at bounding box center [284, 309] width 417 height 443
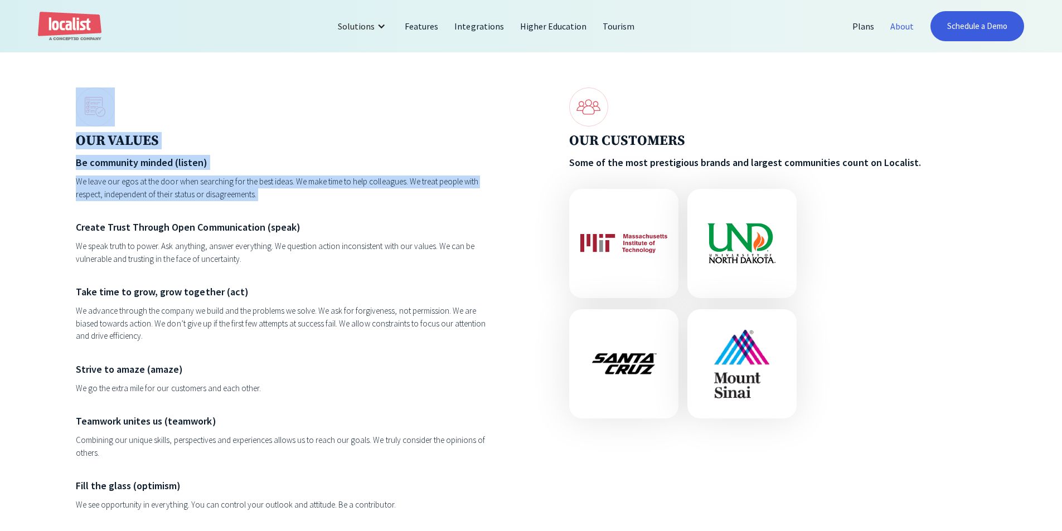
click at [72, 94] on div "Some things we believe in Without events, you don’t have a community. OUR PURPO…" at bounding box center [531, 124] width 1062 height 966
drag, startPoint x: 72, startPoint y: 94, endPoint x: 273, endPoint y: 203, distance: 229.0
click at [273, 203] on div "Some things we believe in Without events, you don’t have a community. OUR PURPO…" at bounding box center [531, 124] width 1062 height 966
click at [273, 201] on div "We leave our egos at the door when searching for the best ideas. We make time t…" at bounding box center [284, 188] width 417 height 25
drag, startPoint x: 273, startPoint y: 203, endPoint x: 75, endPoint y: 79, distance: 234.5
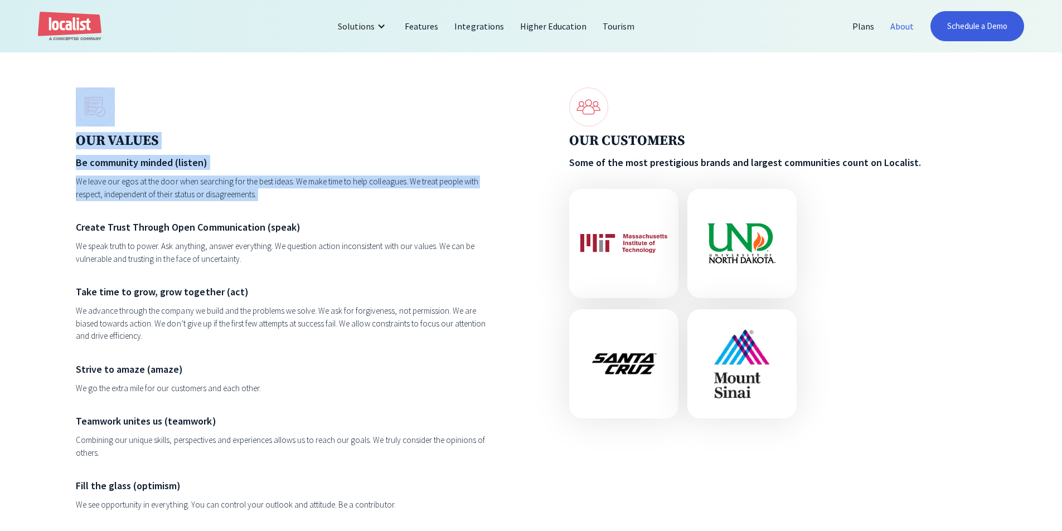
click at [67, 76] on div "Some things we believe in Without events, you don’t have a community. OUR PURPO…" at bounding box center [531, 124] width 1062 height 966
click at [79, 78] on div "OUR PURPOSE Build authentic connections between people. OUR MISSION Grow commun…" at bounding box center [531, 250] width 910 height 561
drag, startPoint x: 79, startPoint y: 77, endPoint x: 274, endPoint y: 198, distance: 230.0
click at [274, 198] on div "OUR PURPOSE Build authentic connections between people. OUR MISSION Grow commun…" at bounding box center [531, 250] width 910 height 561
click at [274, 201] on div "We leave our egos at the door when searching for the best ideas. We make time t…" at bounding box center [284, 188] width 417 height 25
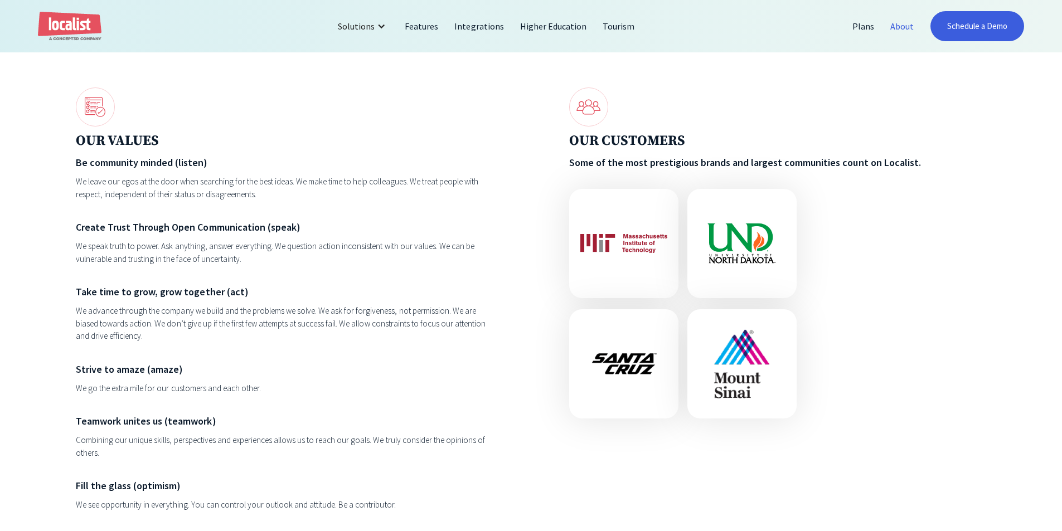
click at [205, 170] on h6 "Be community minded (listen)" at bounding box center [284, 162] width 417 height 15
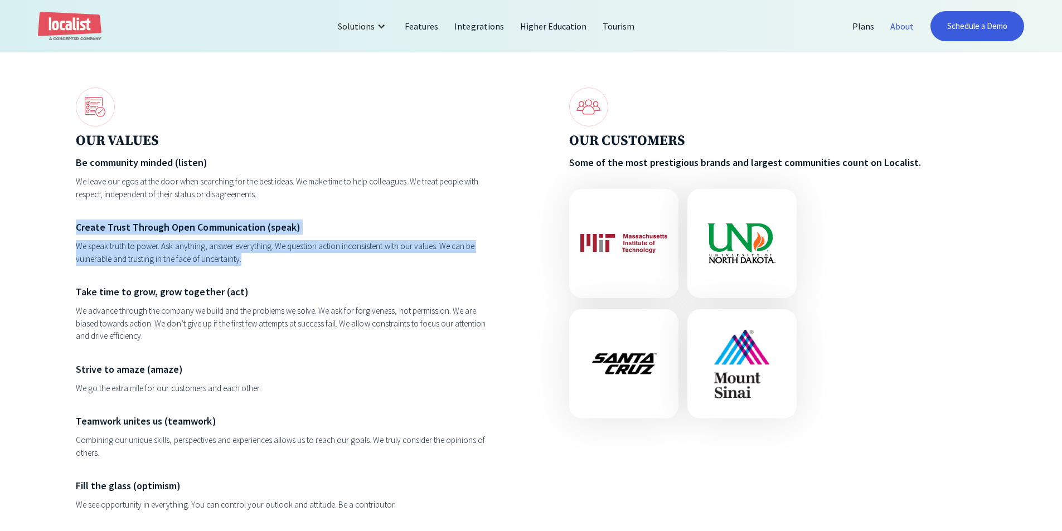
drag, startPoint x: 42, startPoint y: 229, endPoint x: 248, endPoint y: 268, distance: 209.8
click at [248, 268] on div "Some things we believe in Without events, you don’t have a community. OUR PURPO…" at bounding box center [531, 124] width 1062 height 966
click at [248, 265] on div "We speak truth to power. Ask anything, answer everything. We question action in…" at bounding box center [284, 252] width 417 height 25
drag, startPoint x: 248, startPoint y: 268, endPoint x: 62, endPoint y: 231, distance: 189.8
click at [62, 231] on div "Some things we believe in Without events, you don’t have a community. OUR PURPO…" at bounding box center [531, 124] width 1062 height 966
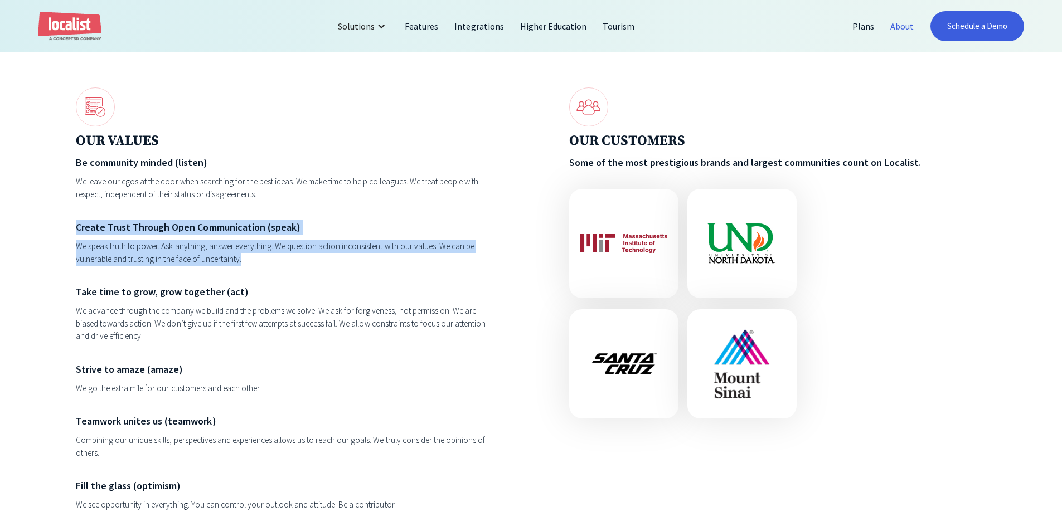
click at [62, 231] on div "Some things we believe in Without events, you don’t have a community. OUR PURPO…" at bounding box center [531, 124] width 1062 height 966
drag, startPoint x: 62, startPoint y: 231, endPoint x: 266, endPoint y: 265, distance: 206.8
click at [266, 265] on div "Some things we believe in Without events, you don’t have a community. OUR PURPO…" at bounding box center [531, 124] width 1062 height 966
click at [266, 265] on div "We speak truth to power. Ask anything, answer everything. We question action in…" at bounding box center [284, 252] width 417 height 25
drag, startPoint x: 266, startPoint y: 265, endPoint x: 69, endPoint y: 217, distance: 202.4
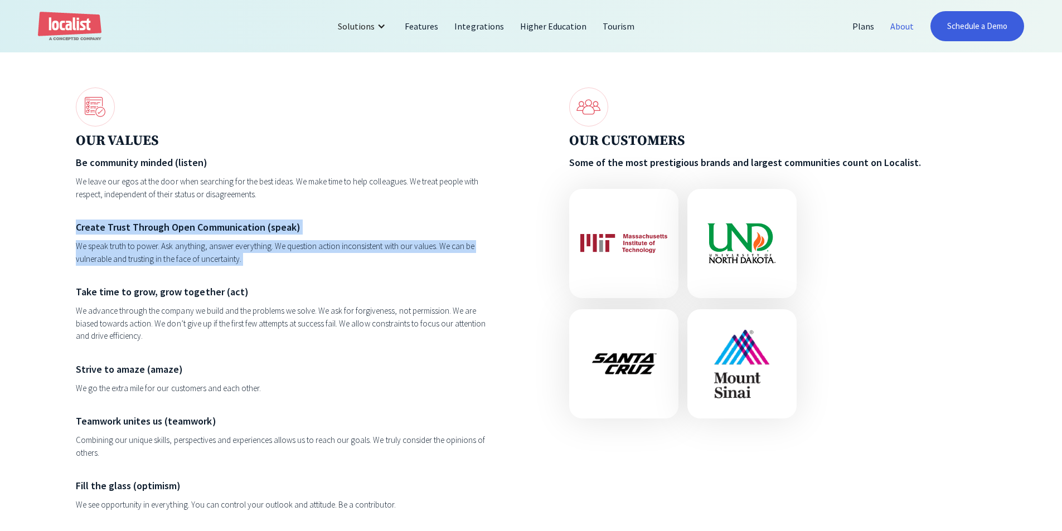
click at [69, 217] on div "Some things we believe in Without events, you don’t have a community. OUR PURPO…" at bounding box center [531, 124] width 1062 height 966
drag, startPoint x: 69, startPoint y: 217, endPoint x: 260, endPoint y: 269, distance: 198.0
click at [260, 269] on div "Some things we believe in Without events, you don’t have a community. OUR PURPO…" at bounding box center [531, 124] width 1062 height 966
click at [260, 265] on div "We speak truth to power. Ask anything, answer everything. We question action in…" at bounding box center [284, 252] width 417 height 25
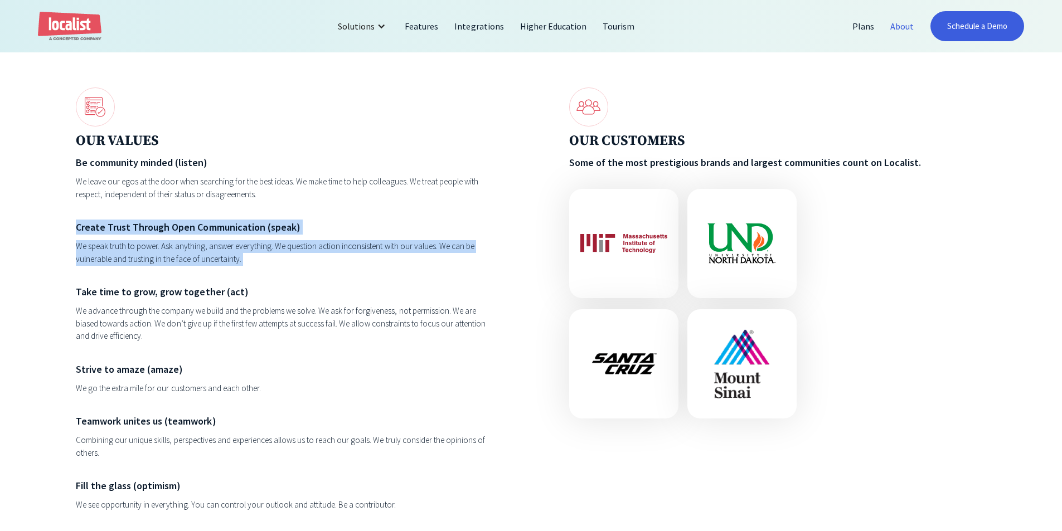
drag, startPoint x: 260, startPoint y: 269, endPoint x: 76, endPoint y: 221, distance: 190.0
click at [76, 221] on div "Be community minded (listen) We leave our egos at the door when searching for t…" at bounding box center [284, 333] width 417 height 357
click at [76, 217] on div "Be community minded (listen) We leave our egos at the door when searching for t…" at bounding box center [284, 333] width 417 height 357
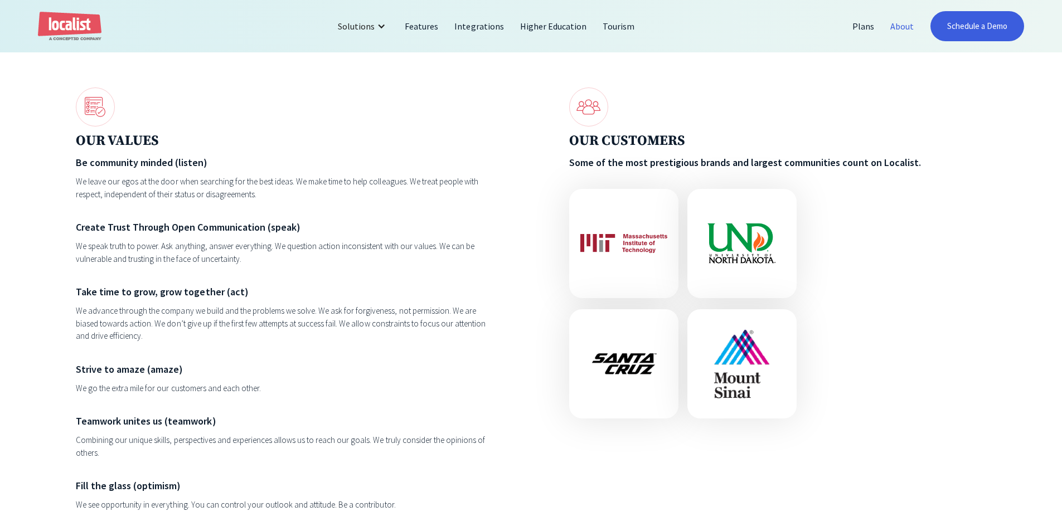
click at [77, 212] on div "Be community minded (listen) We leave our egos at the door when searching for t…" at bounding box center [284, 333] width 417 height 357
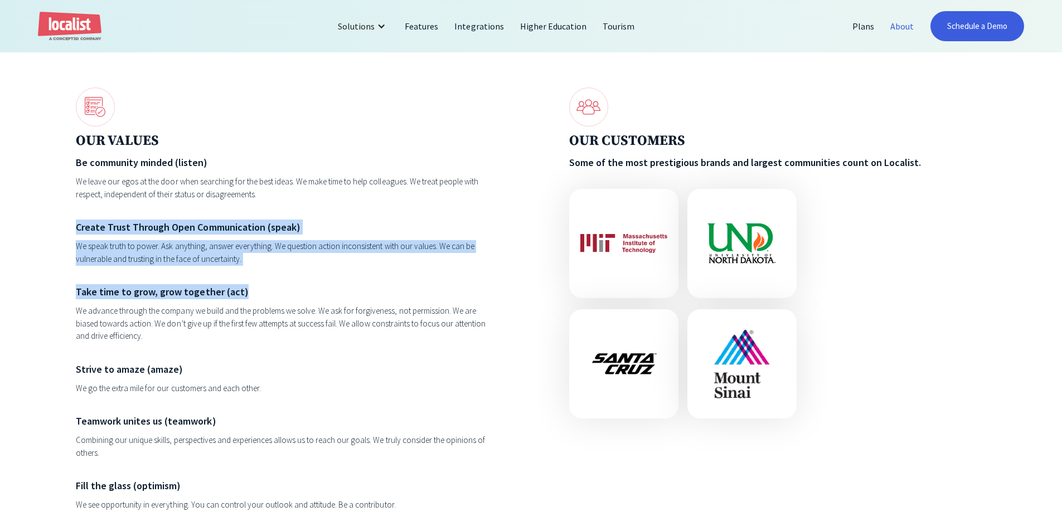
drag, startPoint x: 77, startPoint y: 212, endPoint x: 261, endPoint y: 275, distance: 194.6
click at [261, 275] on div "Be community minded (listen) We leave our egos at the door when searching for t…" at bounding box center [284, 333] width 417 height 357
click at [263, 272] on div "Be community minded (listen) We leave our egos at the door when searching for t…" at bounding box center [284, 333] width 417 height 357
drag, startPoint x: 263, startPoint y: 272, endPoint x: 82, endPoint y: 214, distance: 189.9
click at [82, 214] on div "Be community minded (listen) We leave our egos at the door when searching for t…" at bounding box center [284, 333] width 417 height 357
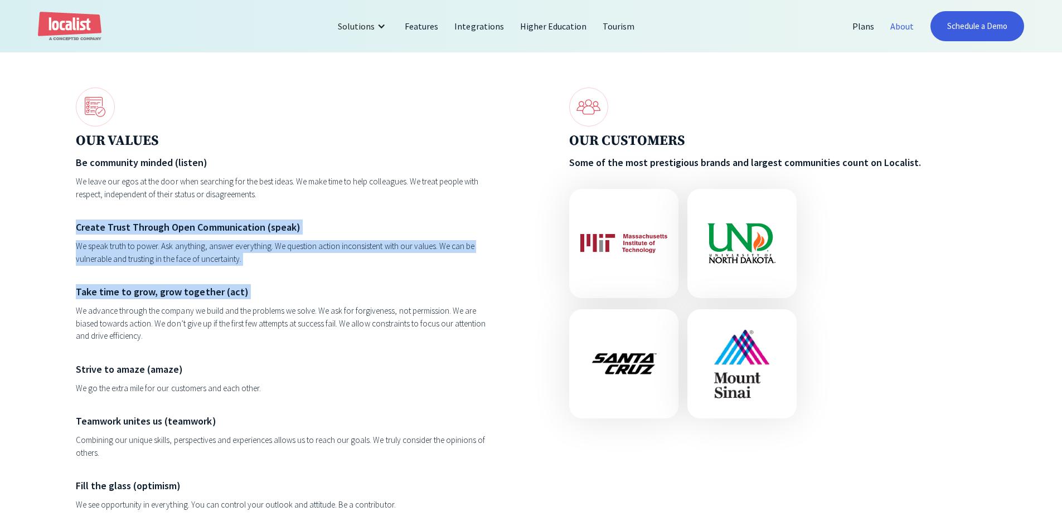
click at [82, 214] on div "Be community minded (listen) We leave our egos at the door when searching for t…" at bounding box center [284, 333] width 417 height 357
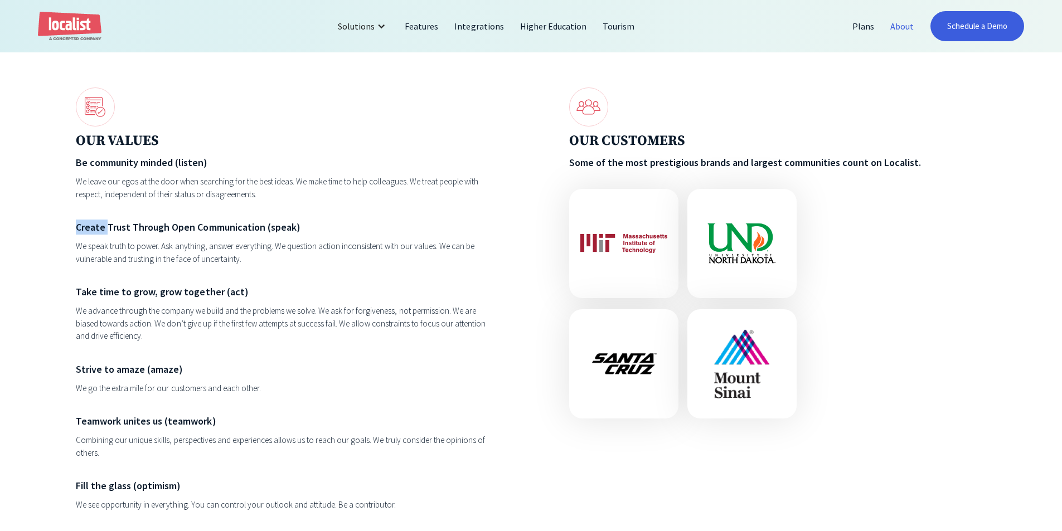
click at [82, 214] on div "Be community minded (listen) We leave our egos at the door when searching for t…" at bounding box center [284, 333] width 417 height 357
click at [93, 201] on div "We leave our egos at the door when searching for the best ideas. We make time t…" at bounding box center [284, 188] width 417 height 25
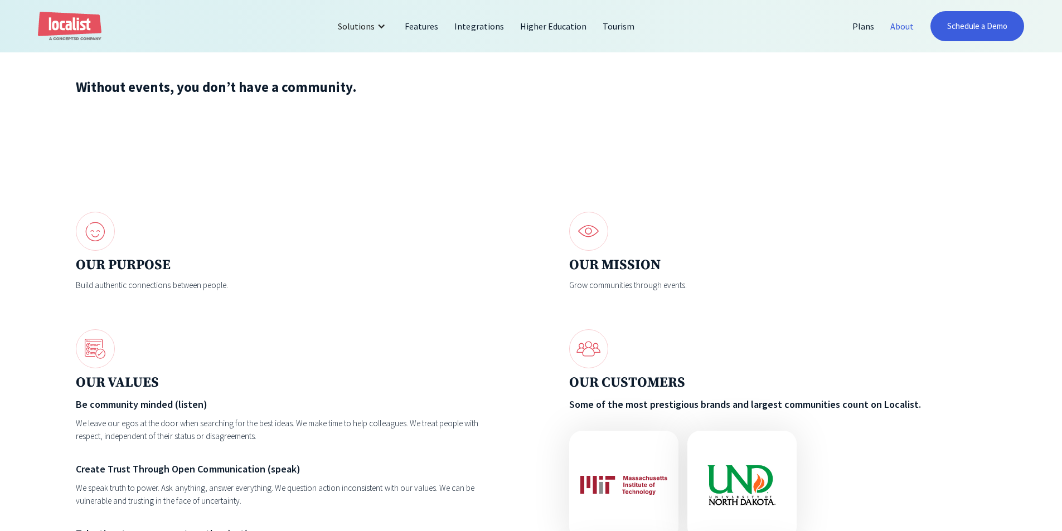
scroll to position [1114, 0]
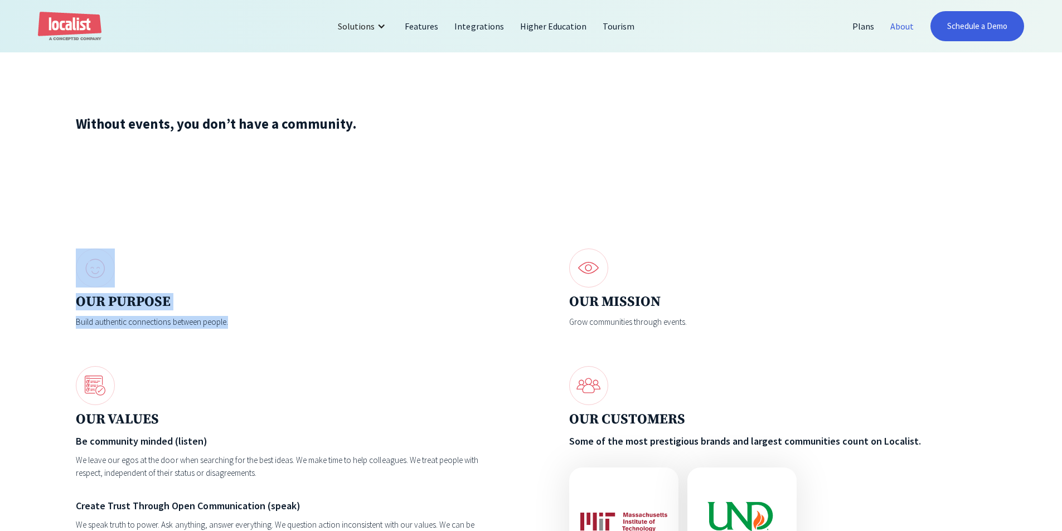
drag, startPoint x: 250, startPoint y: 303, endPoint x: 79, endPoint y: 215, distance: 192.7
click at [84, 218] on div "Some things we believe in Without events, you don’t have a community. OUR PURPO…" at bounding box center [531, 403] width 1062 height 966
click at [79, 215] on div "Some things we believe in Without events, you don’t have a community. OUR PURPO…" at bounding box center [531, 403] width 1062 height 966
drag, startPoint x: 202, startPoint y: 264, endPoint x: 306, endPoint y: 323, distance: 119.3
click at [306, 323] on div "Some things we believe in Without events, you don’t have a community. OUR PURPO…" at bounding box center [531, 403] width 1062 height 966
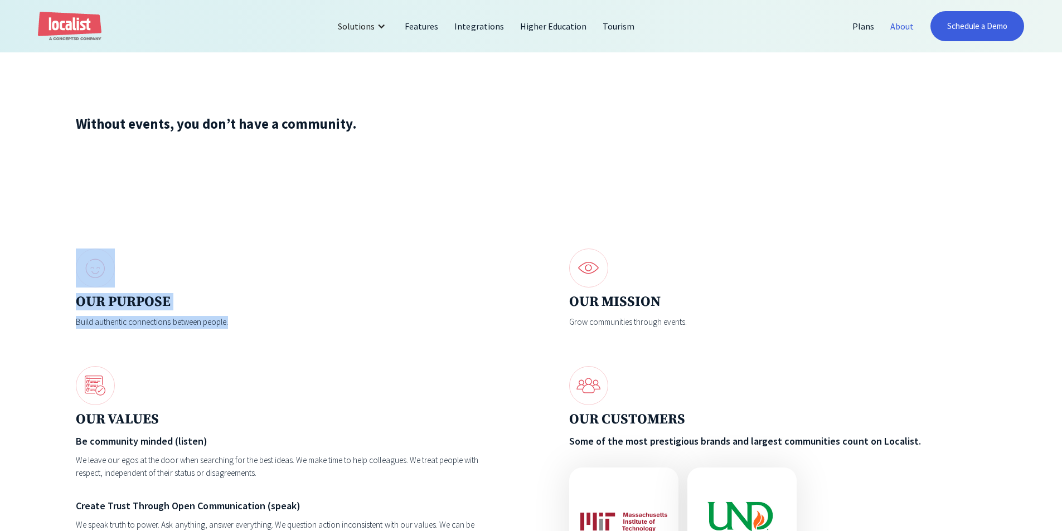
click at [307, 323] on div "Build authentic connections between people." at bounding box center [284, 322] width 417 height 13
click at [552, 239] on div "Some things we believe in Without events, you don’t have a community. OUR PURPO…" at bounding box center [531, 403] width 1062 height 966
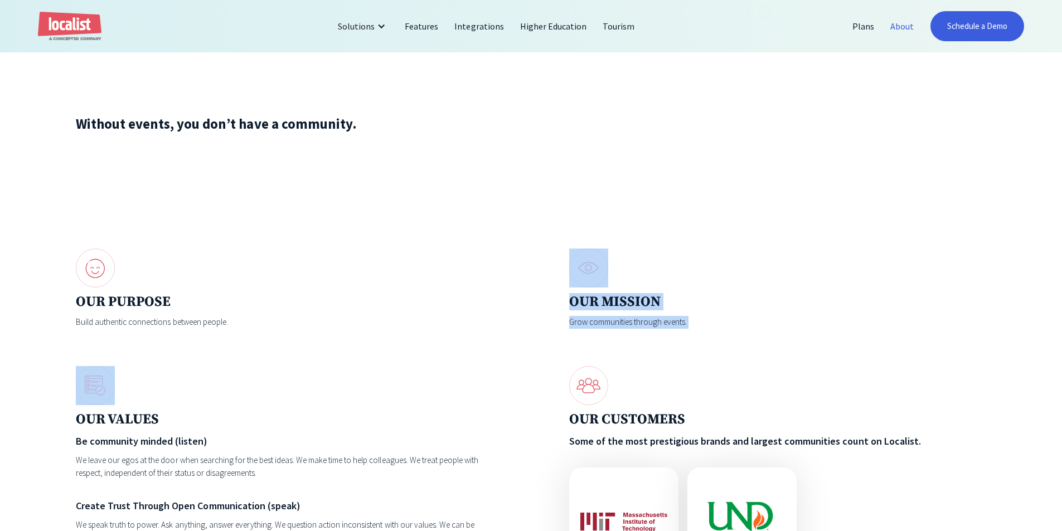
drag, startPoint x: 552, startPoint y: 239, endPoint x: 732, endPoint y: 322, distance: 198.8
click at [732, 322] on div "Some things we believe in Without events, you don’t have a community. OUR PURPO…" at bounding box center [531, 403] width 1062 height 966
click at [732, 322] on div "Grow communities through events." at bounding box center [777, 322] width 417 height 13
drag, startPoint x: 716, startPoint y: 231, endPoint x: 596, endPoint y: 351, distance: 169.1
click at [596, 351] on div "Some things we believe in Without events, you don’t have a community. OUR PURPO…" at bounding box center [531, 403] width 1062 height 966
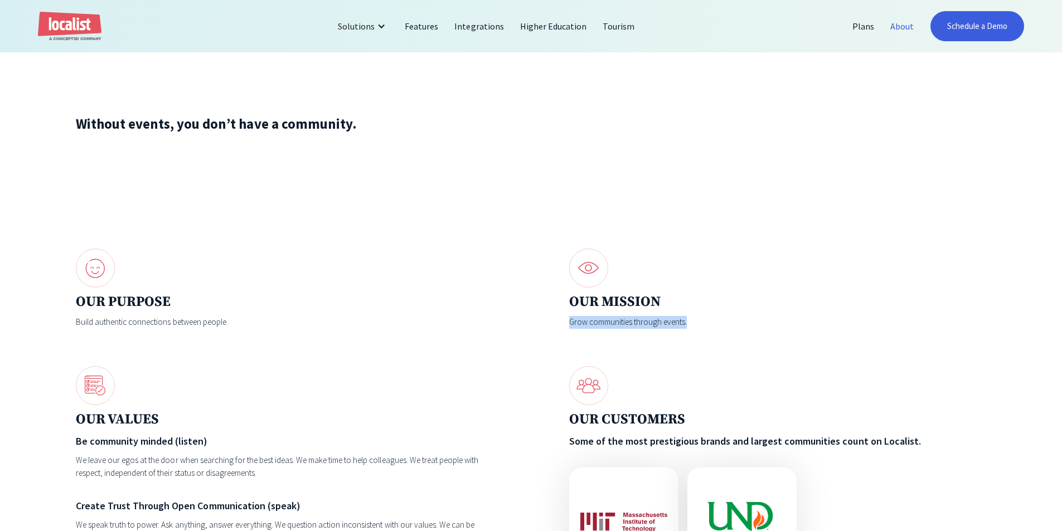
drag, startPoint x: 704, startPoint y: 345, endPoint x: 549, endPoint y: 316, distance: 158.2
click at [549, 316] on div "OUR PURPOSE Build authentic connections between people. OUR MISSION Grow commun…" at bounding box center [531, 529] width 910 height 561
click at [479, 293] on div "OUR PURPOSE Build authentic connections between people." at bounding box center [284, 289] width 417 height 80
click at [299, 130] on div "Without events, you don’t have a community." at bounding box center [531, 124] width 910 height 21
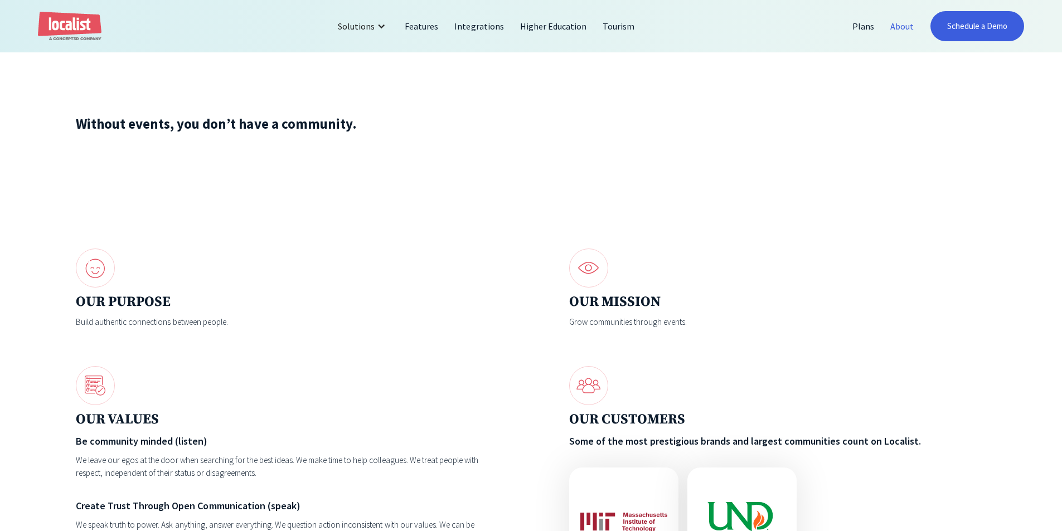
scroll to position [1337, 0]
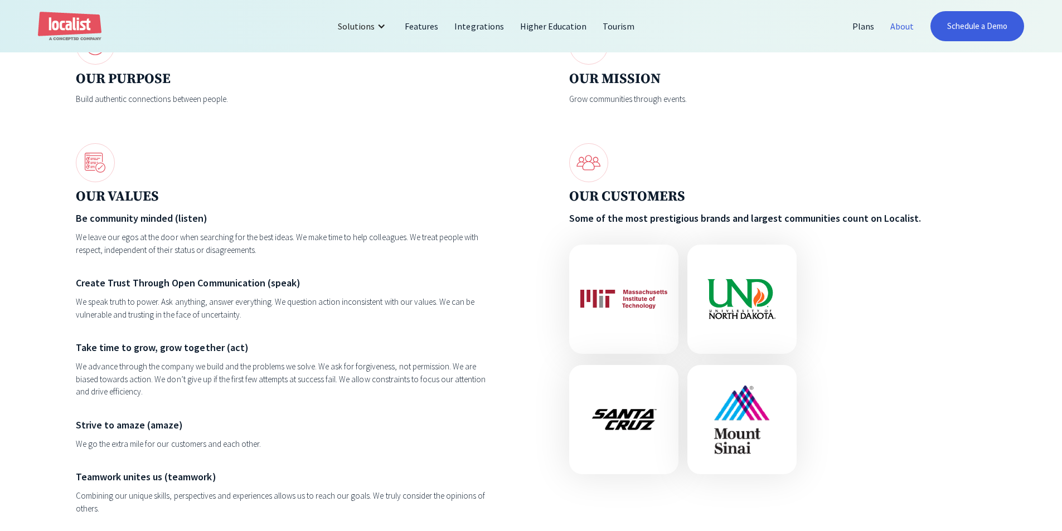
click at [215, 162] on div at bounding box center [284, 162] width 417 height 39
